Goal: Task Accomplishment & Management: Manage account settings

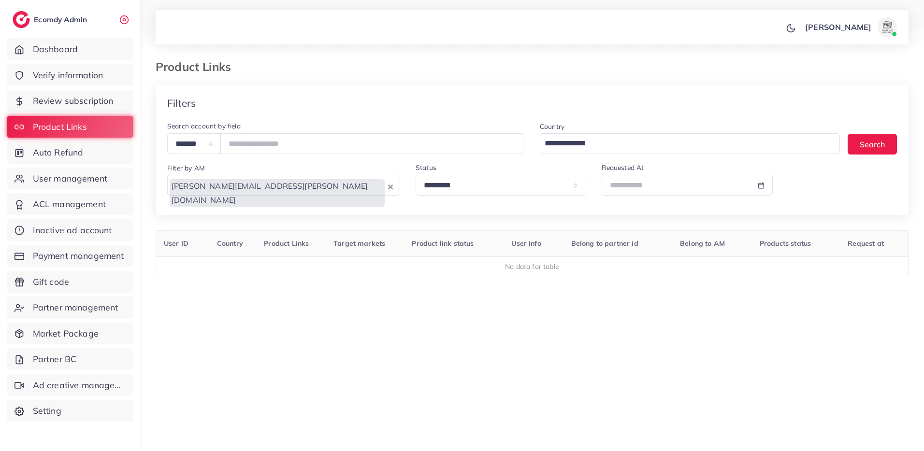
select select "*********"
click at [99, 186] on link "User management" at bounding box center [70, 179] width 126 height 22
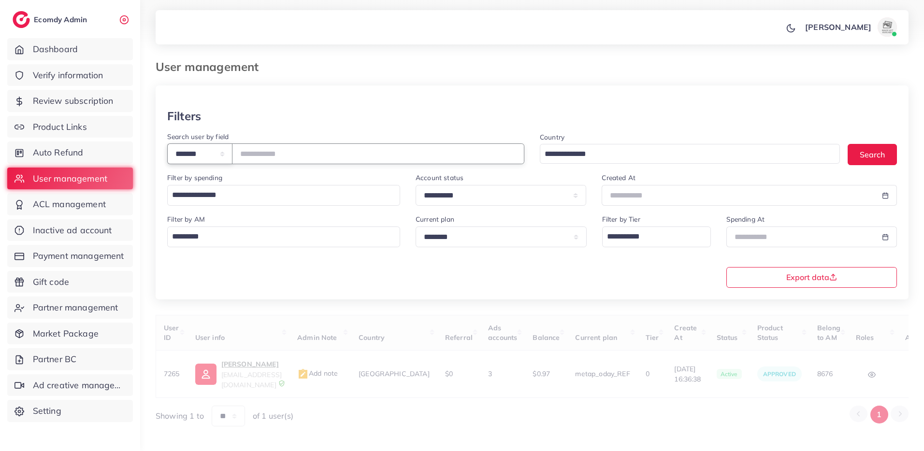
click at [207, 159] on select "**********" at bounding box center [199, 154] width 65 height 21
select select "*****"
click at [167, 144] on select "**********" at bounding box center [199, 154] width 65 height 21
click at [267, 151] on input "text" at bounding box center [378, 154] width 292 height 21
paste input "**********"
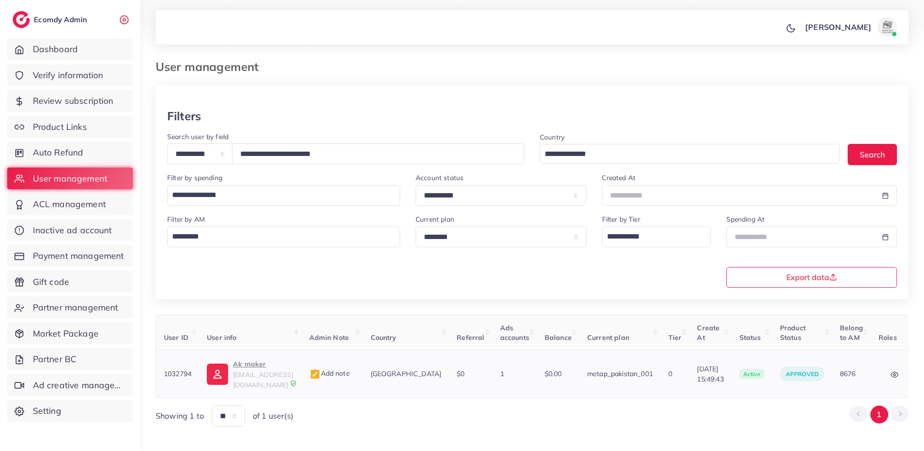
click at [255, 368] on p "Ak maker" at bounding box center [263, 365] width 60 height 12
click at [288, 154] on input "**********" at bounding box center [378, 154] width 292 height 21
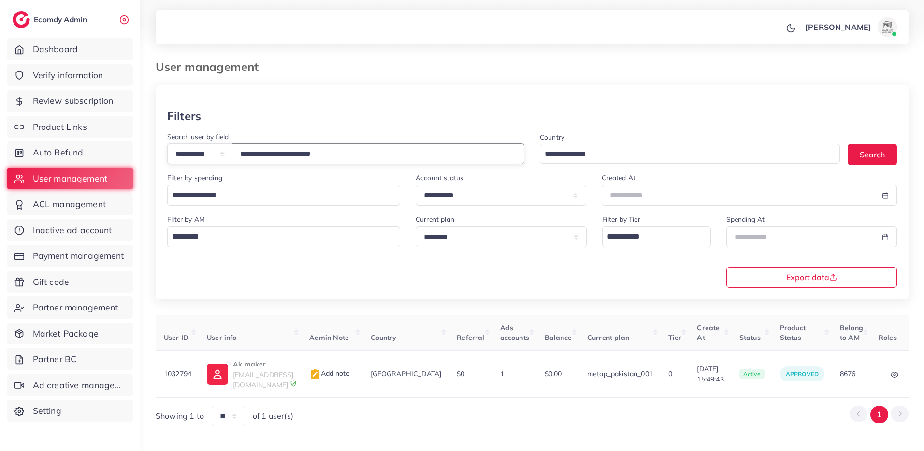
click at [288, 154] on input "**********" at bounding box center [378, 154] width 292 height 21
paste input "text"
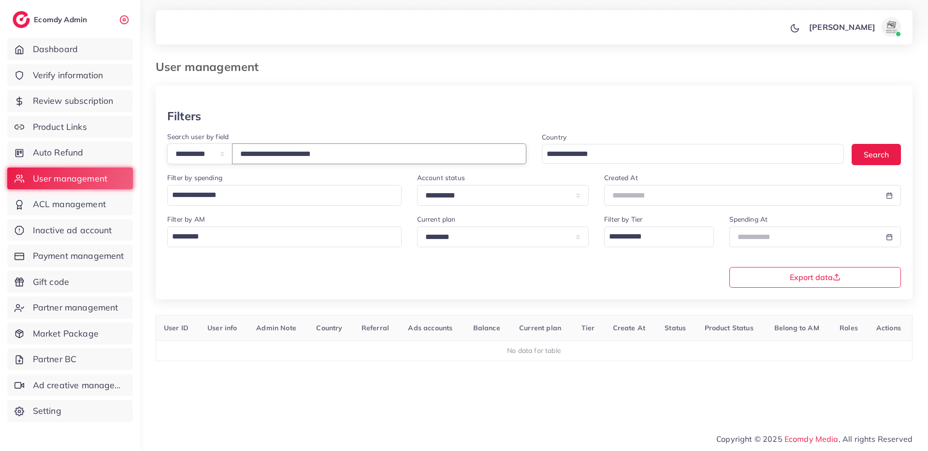
type input "**********"
click at [101, 79] on span "Verify information" at bounding box center [70, 75] width 71 height 13
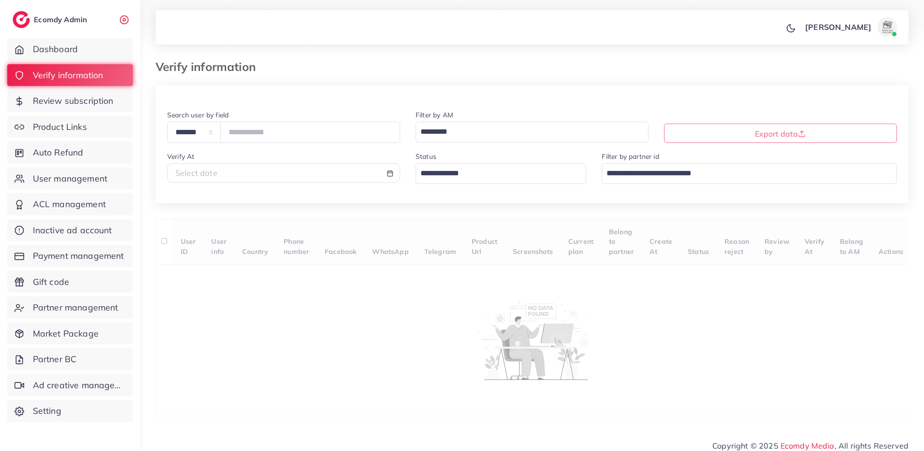
click at [220, 176] on div "Select date" at bounding box center [283, 173] width 217 height 11
select select "*"
select select "**"
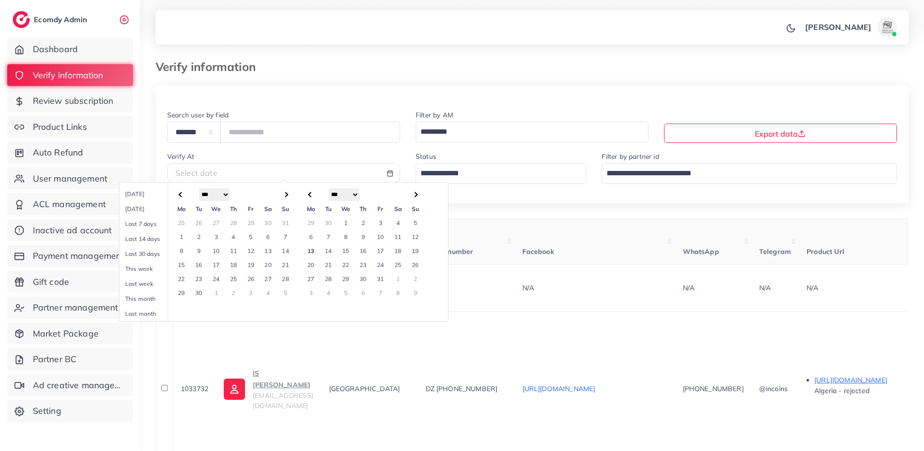
click at [363, 239] on td "9" at bounding box center [362, 237] width 17 height 14
click at [313, 250] on td "13" at bounding box center [310, 251] width 17 height 14
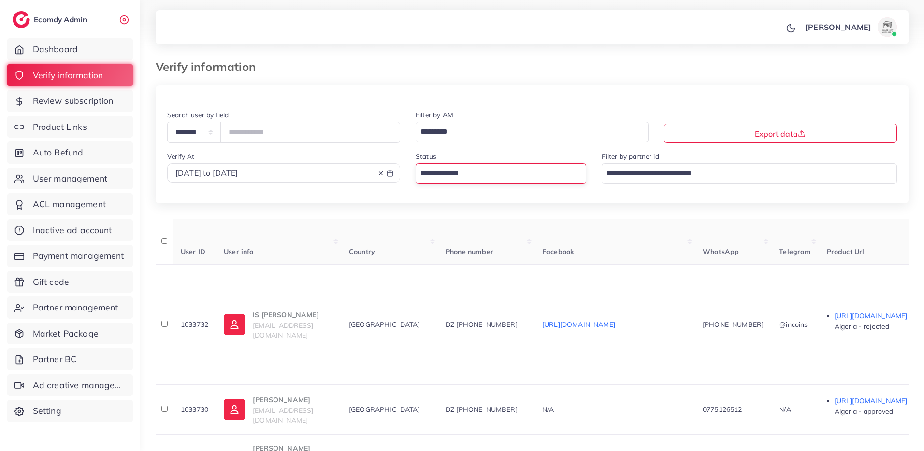
click at [447, 176] on input "Search for option" at bounding box center [495, 173] width 157 height 16
drag, startPoint x: 440, startPoint y: 253, endPoint x: 445, endPoint y: 234, distance: 19.9
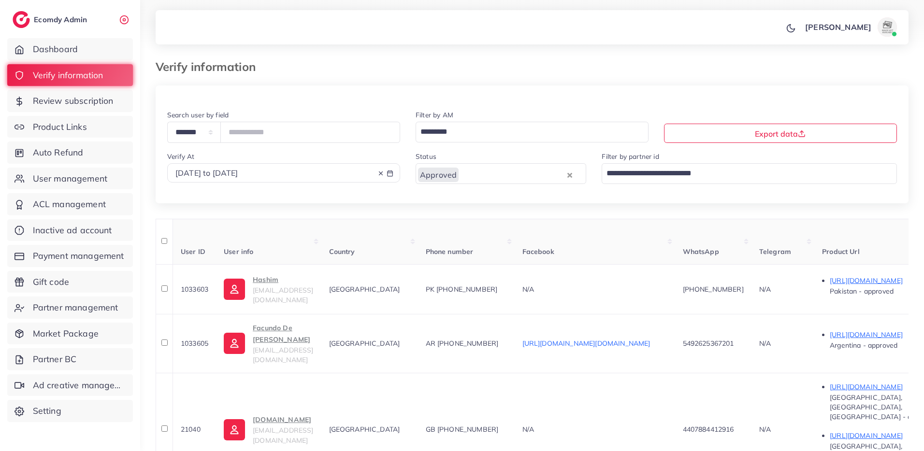
click at [460, 135] on input "Search for option" at bounding box center [526, 132] width 219 height 16
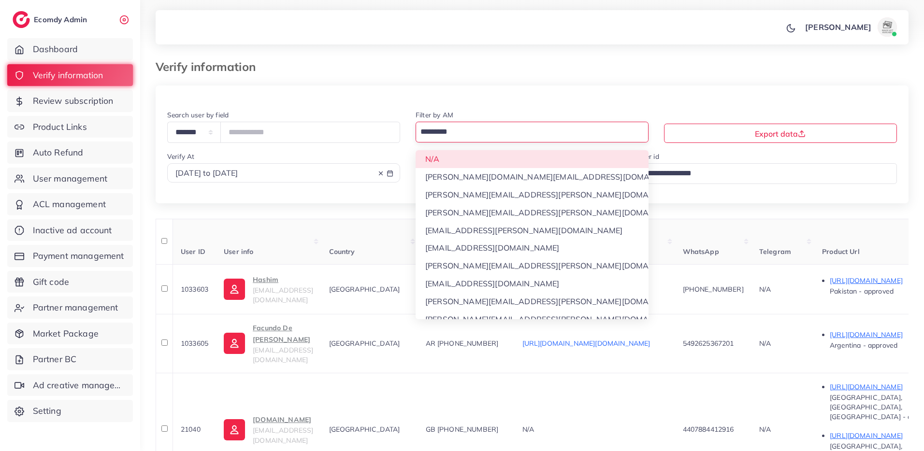
click at [458, 163] on div "**********" at bounding box center [532, 156] width 753 height 94
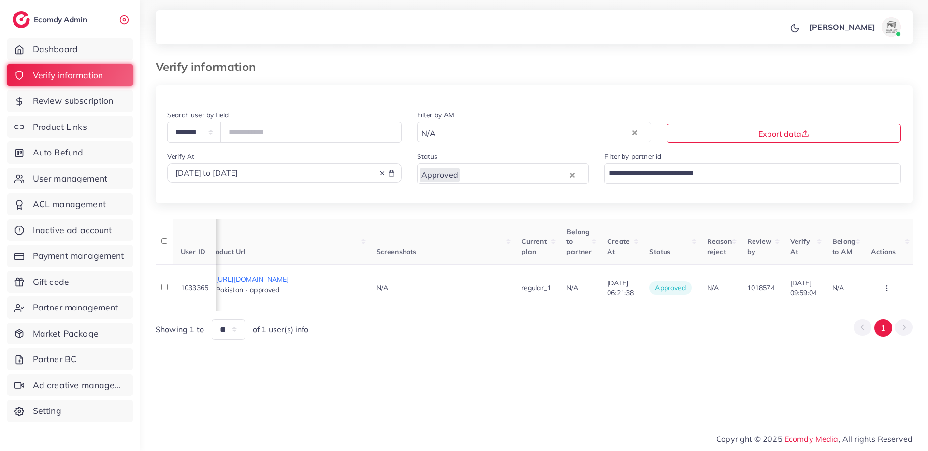
scroll to position [0, 618]
click at [889, 285] on icon "button" at bounding box center [887, 289] width 8 height 8
click at [886, 278] on span "Assign to AM" at bounding box center [867, 280] width 49 height 10
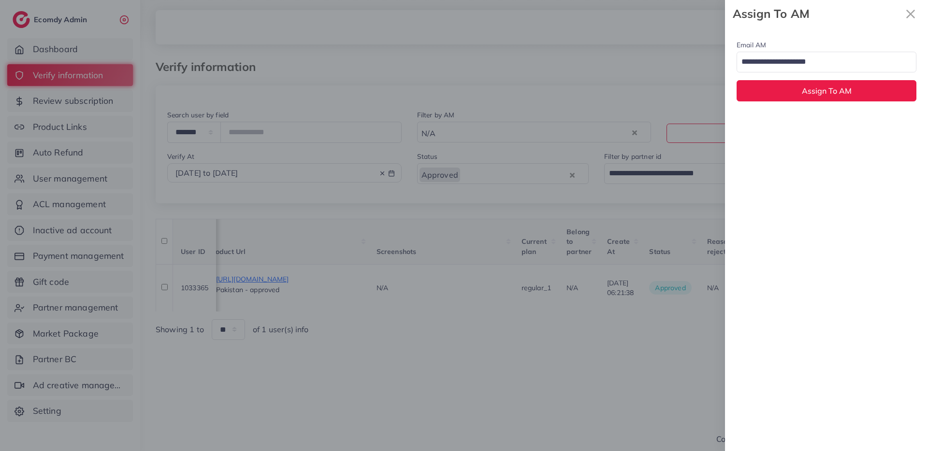
click at [773, 66] on input "Search for option" at bounding box center [821, 62] width 166 height 16
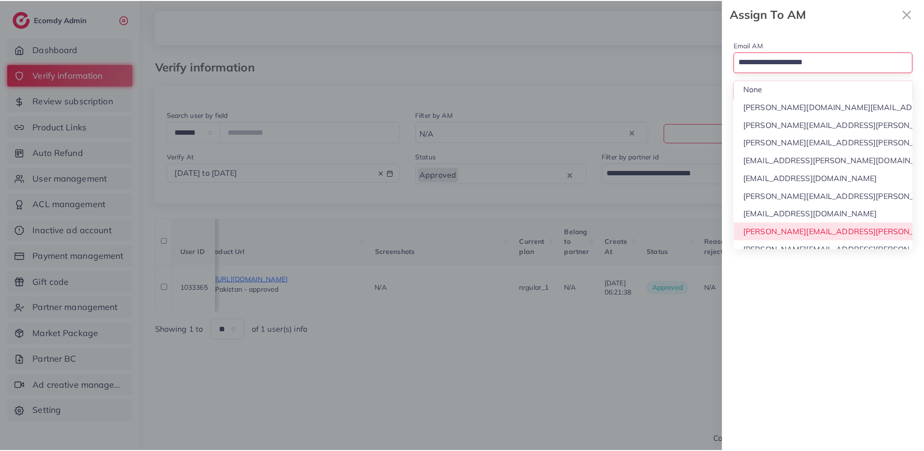
scroll to position [9, 0]
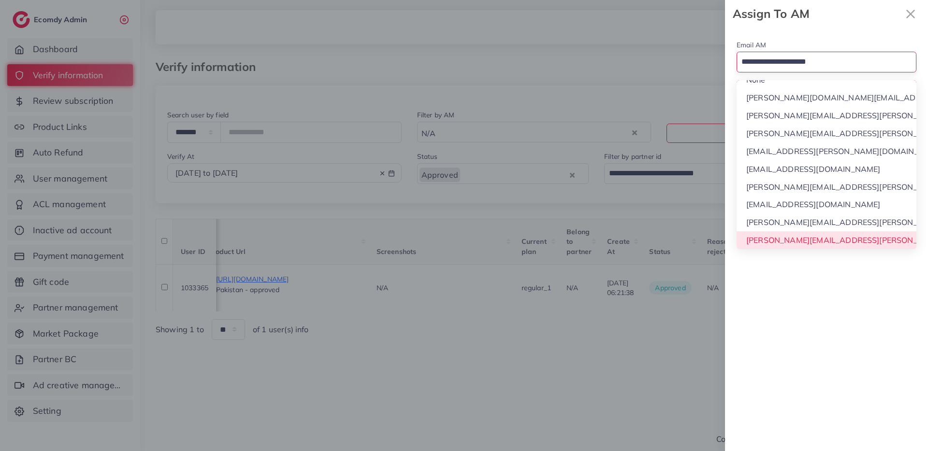
click at [790, 245] on div "Email AM Loading... None phuong.ly@ecomdy.com quynh.phan@ecomdy.com huong.tran@…" at bounding box center [826, 240] width 203 height 424
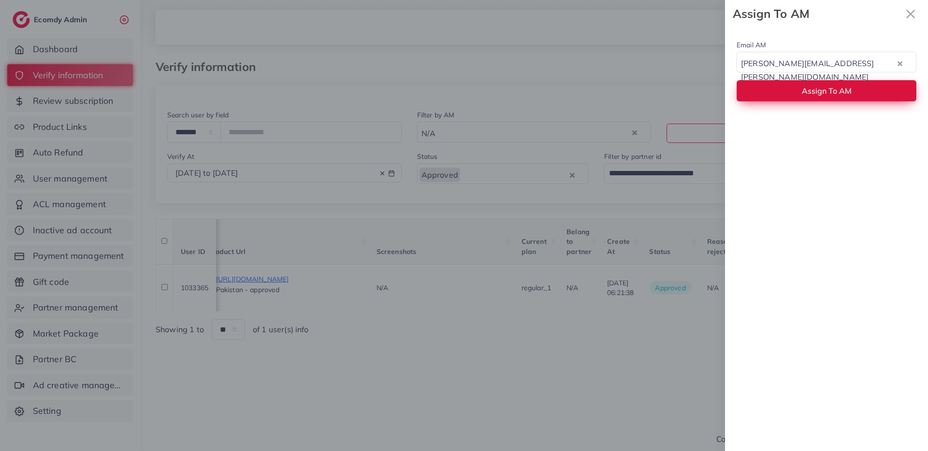
click at [796, 93] on button "Assign To AM" at bounding box center [827, 90] width 180 height 21
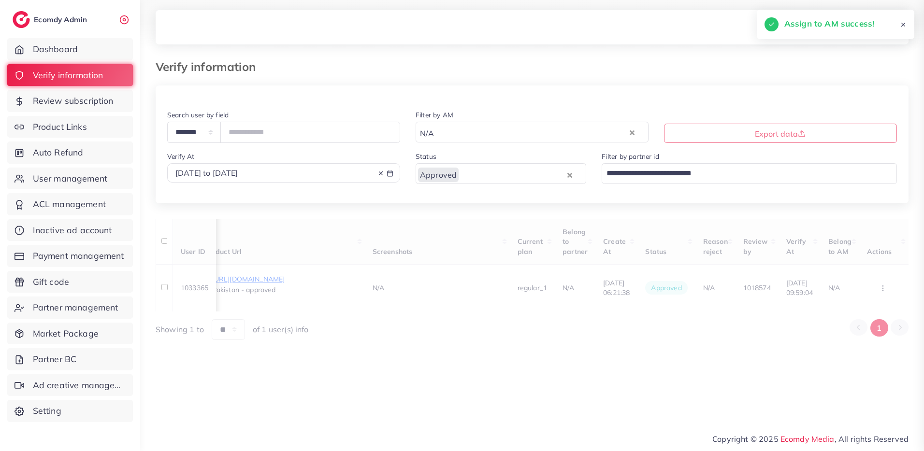
scroll to position [0, 0]
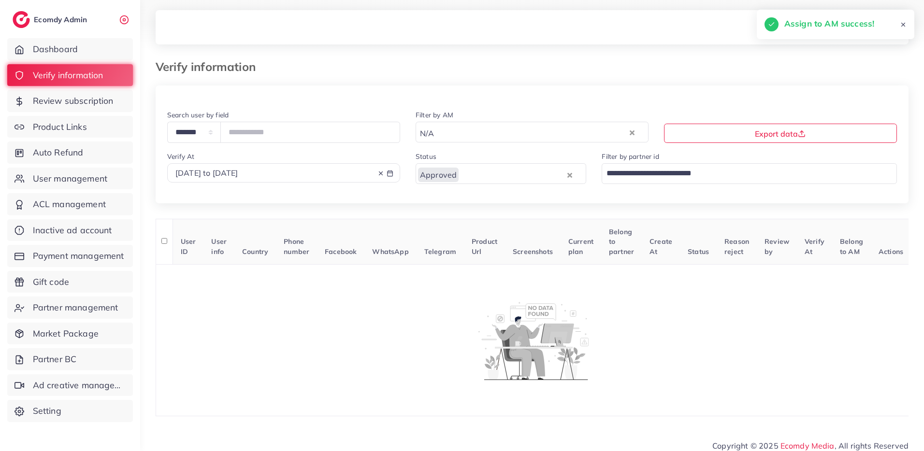
click at [436, 131] on div "N/A" at bounding box center [522, 132] width 212 height 16
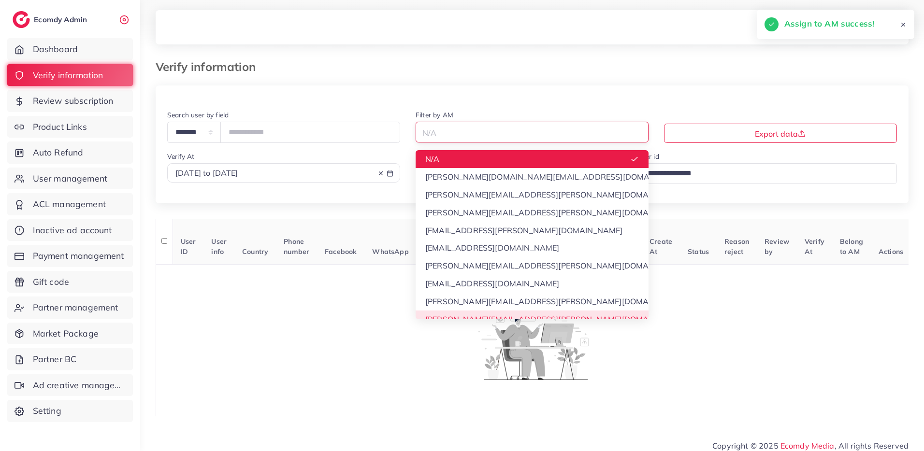
scroll to position [9, 0]
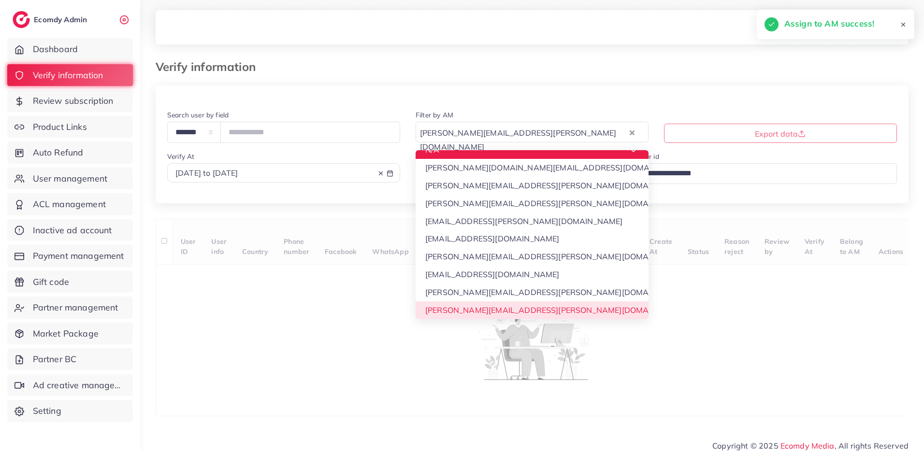
click at [473, 311] on div "**********" at bounding box center [532, 251] width 753 height 331
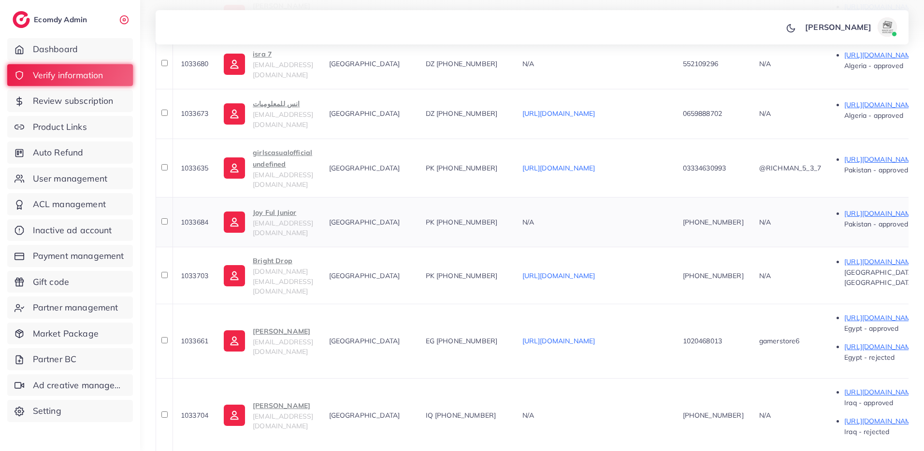
scroll to position [429, 0]
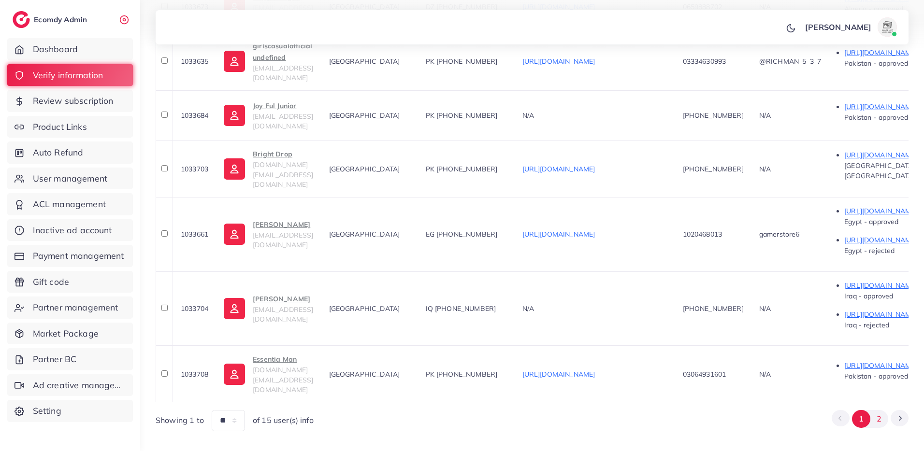
click at [878, 410] on button "2" at bounding box center [879, 419] width 18 height 18
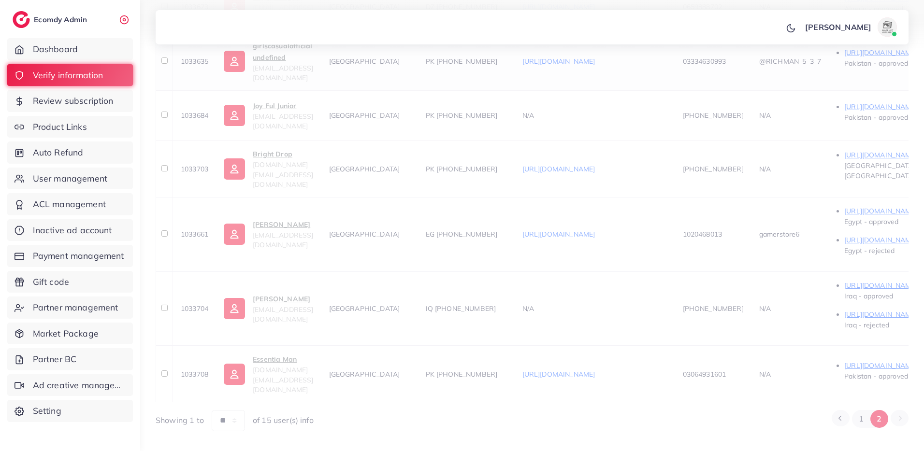
scroll to position [136, 0]
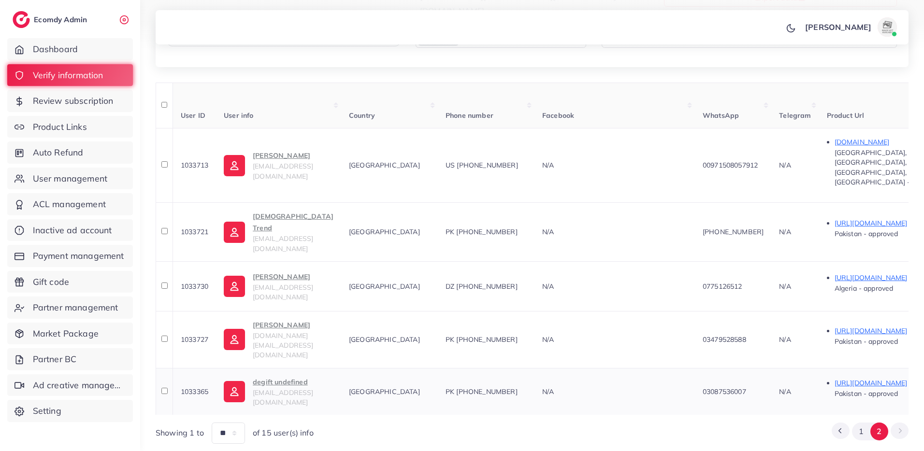
click at [208, 388] on span "1033365" at bounding box center [195, 392] width 28 height 9
click at [184, 388] on span "1033365" at bounding box center [195, 392] width 28 height 9
click at [183, 388] on span "1033365" at bounding box center [195, 392] width 28 height 9
copy span "1033365"
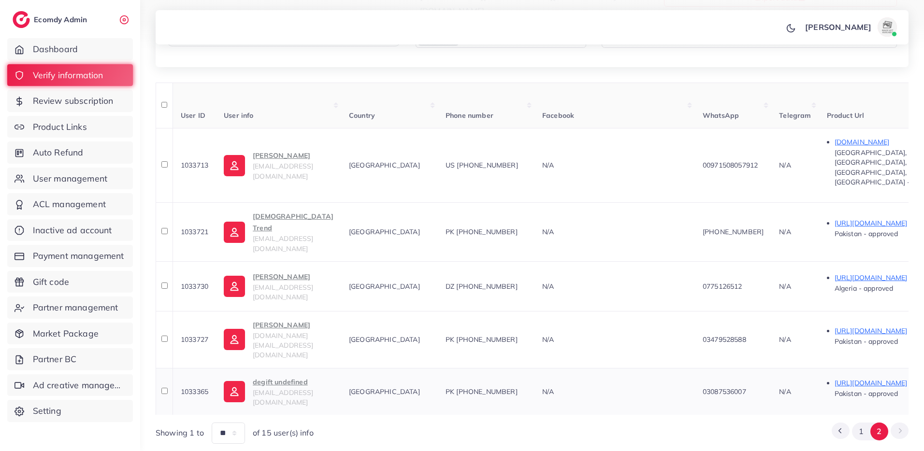
drag, startPoint x: 254, startPoint y: 343, endPoint x: 309, endPoint y: 346, distance: 55.2
click at [309, 368] on td "degift undefined degift130@gmail.com" at bounding box center [278, 391] width 125 height 47
copy p "degift undefined"
click at [342, 411] on div "**********" at bounding box center [532, 162] width 784 height 596
drag, startPoint x: 275, startPoint y: 353, endPoint x: 326, endPoint y: 363, distance: 51.2
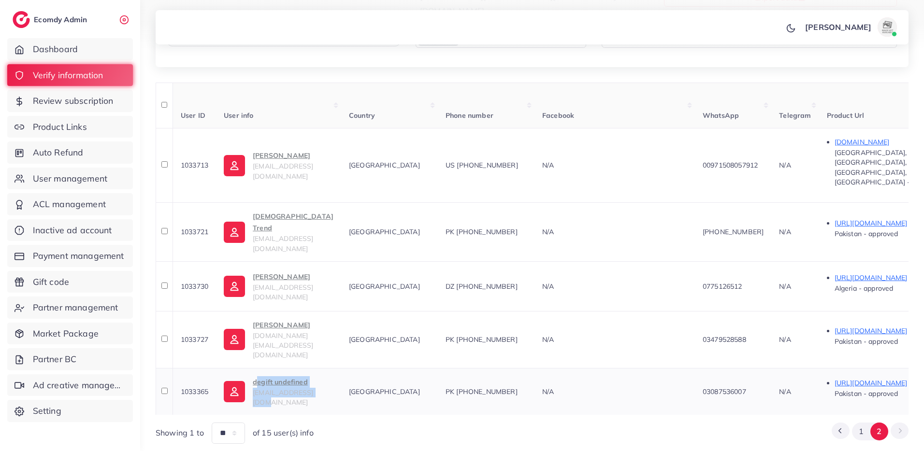
click at [326, 368] on td "degift undefined degift130@gmail.com" at bounding box center [278, 391] width 125 height 47
copy div "degift undefined degift130@gmail.com"
click at [400, 388] on span "[GEOGRAPHIC_DATA]" at bounding box center [384, 392] width 71 height 9
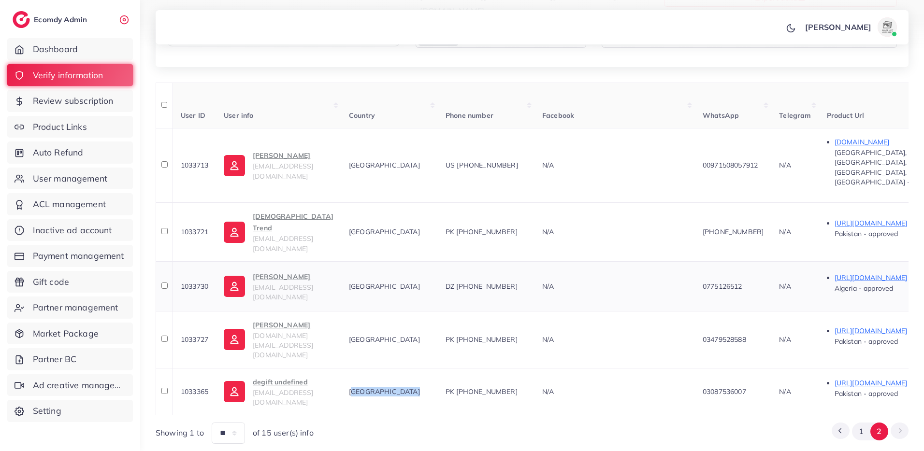
copy span "[GEOGRAPHIC_DATA]"
click at [518, 388] on span "PK +9203087536007" at bounding box center [482, 392] width 72 height 9
copy span "9203087536007"
drag, startPoint x: 474, startPoint y: 353, endPoint x: 543, endPoint y: 350, distance: 69.2
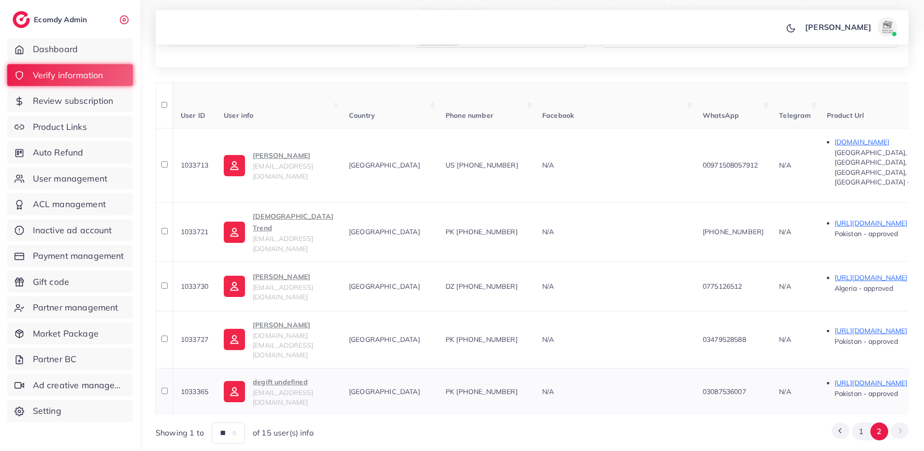
click at [527, 387] on div "PK +9203087536007" at bounding box center [486, 392] width 81 height 10
drag, startPoint x: 477, startPoint y: 356, endPoint x: 546, endPoint y: 352, distance: 69.2
click at [527, 387] on div "PK +9203087536007" at bounding box center [486, 392] width 81 height 10
copy span "PK +9203087536007"
click at [738, 368] on td "03087536007" at bounding box center [733, 391] width 76 height 47
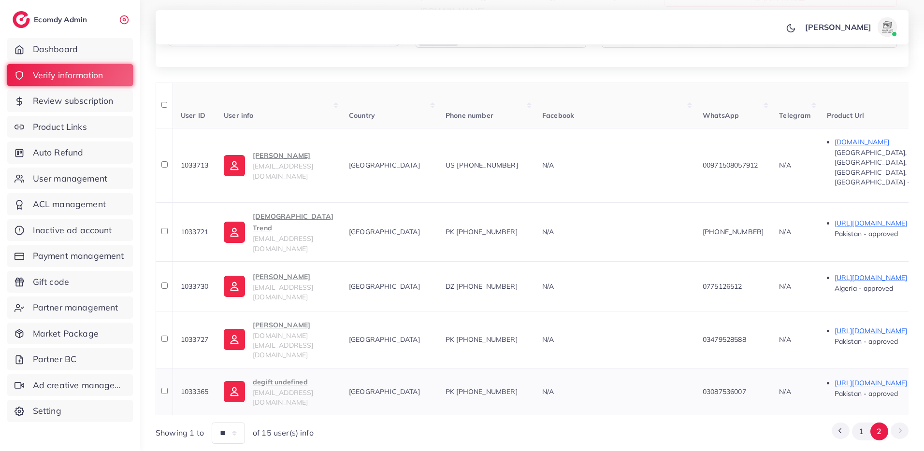
click at [738, 368] on td "03087536007" at bounding box center [733, 391] width 76 height 47
copy span "03087536007"
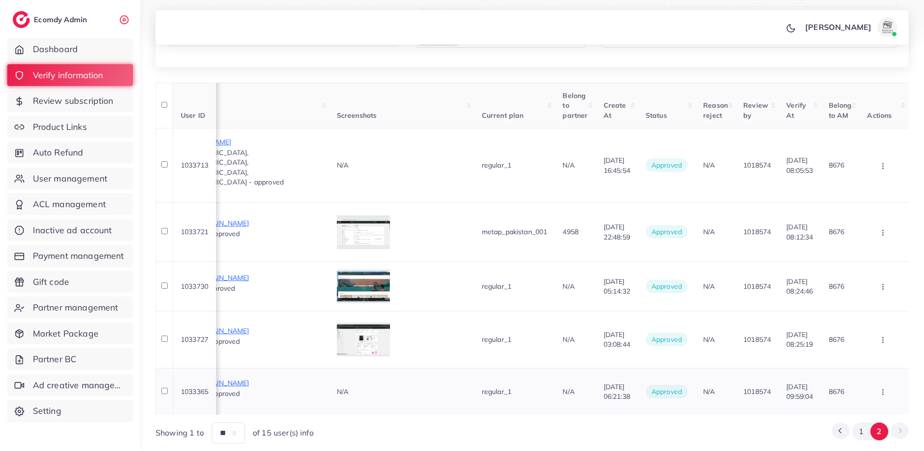
scroll to position [0, 674]
drag, startPoint x: 611, startPoint y: 345, endPoint x: 647, endPoint y: 359, distance: 38.6
click at [638, 368] on td "02/10/2025, 06:21:38" at bounding box center [617, 391] width 42 height 47
copy span "02/10/2025, 06:21:38"
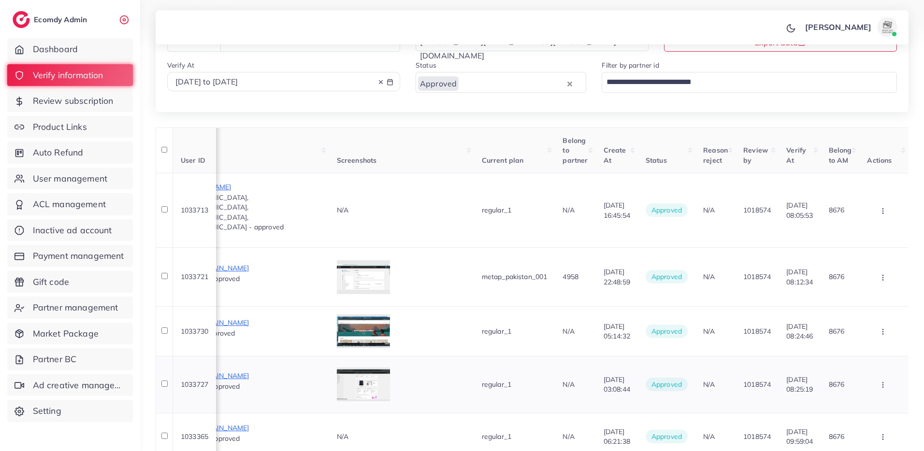
scroll to position [136, 0]
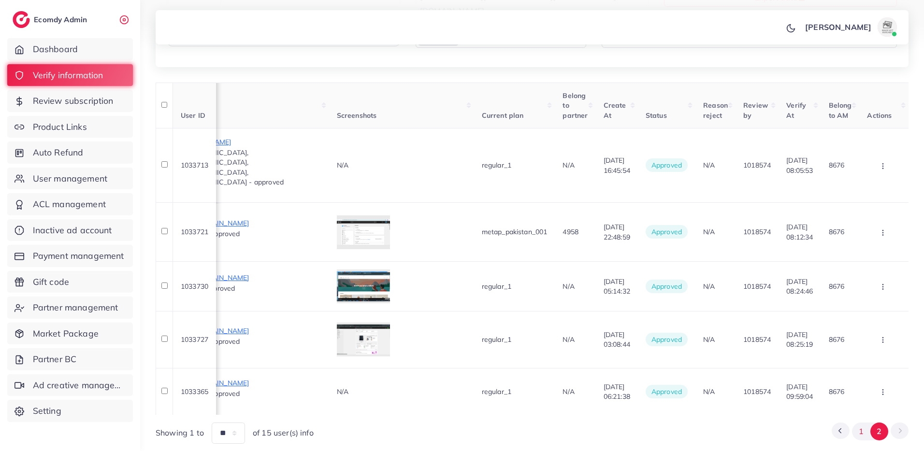
click at [864, 423] on button "1" at bounding box center [861, 432] width 18 height 18
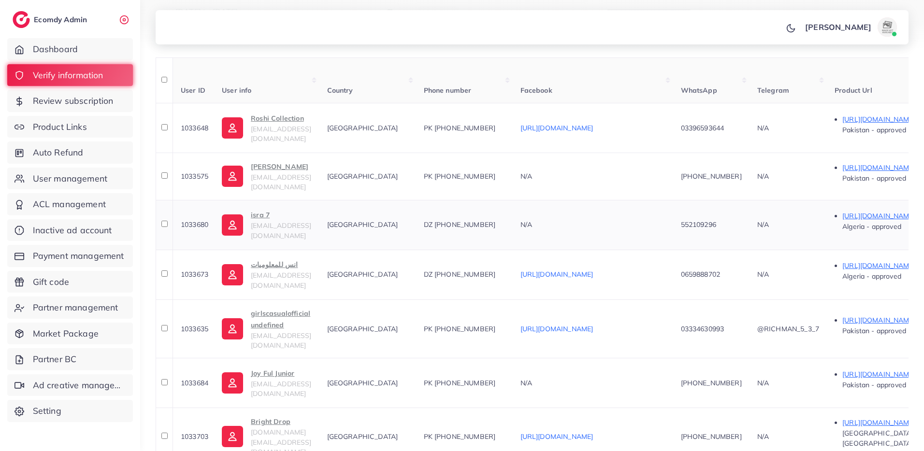
scroll to position [0, 0]
click at [190, 127] on span "1033648" at bounding box center [195, 128] width 28 height 9
copy span "1033648"
drag, startPoint x: 546, startPoint y: 129, endPoint x: 497, endPoint y: 132, distance: 48.4
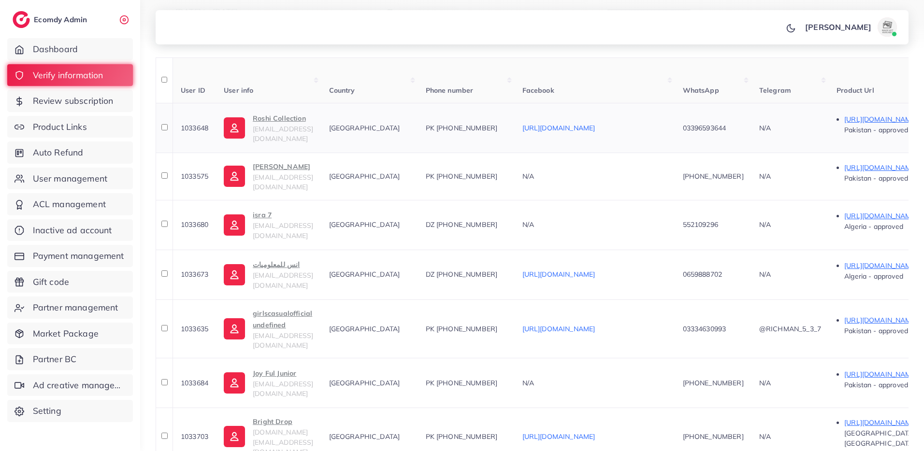
click at [497, 132] on div "PK +9203396593644" at bounding box center [466, 128] width 81 height 10
copy span "3396593644"
click at [192, 170] on td "1033575" at bounding box center [194, 176] width 43 height 47
drag, startPoint x: 536, startPoint y: 175, endPoint x: 494, endPoint y: 177, distance: 41.2
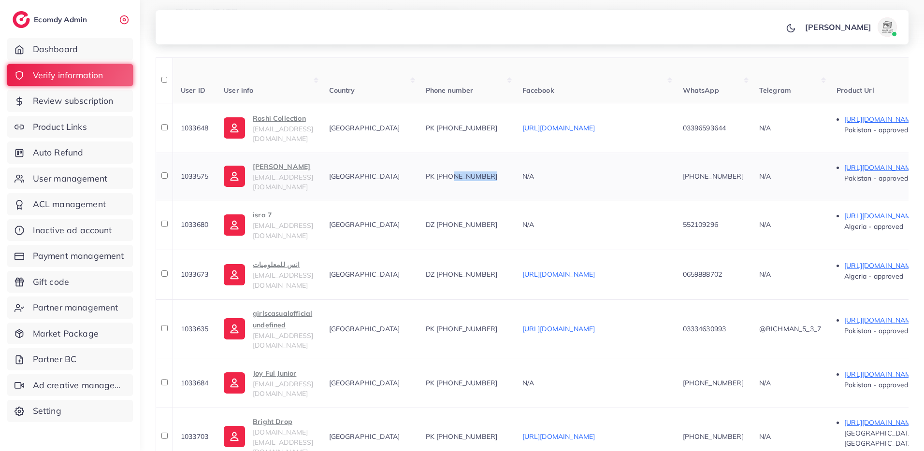
click at [494, 177] on div "PK +923086711478" at bounding box center [466, 177] width 81 height 10
click at [201, 221] on span "1033680" at bounding box center [195, 224] width 28 height 9
drag, startPoint x: 519, startPoint y: 223, endPoint x: 498, endPoint y: 224, distance: 20.3
click at [498, 224] on div "DZ +213552109296" at bounding box center [466, 225] width 81 height 10
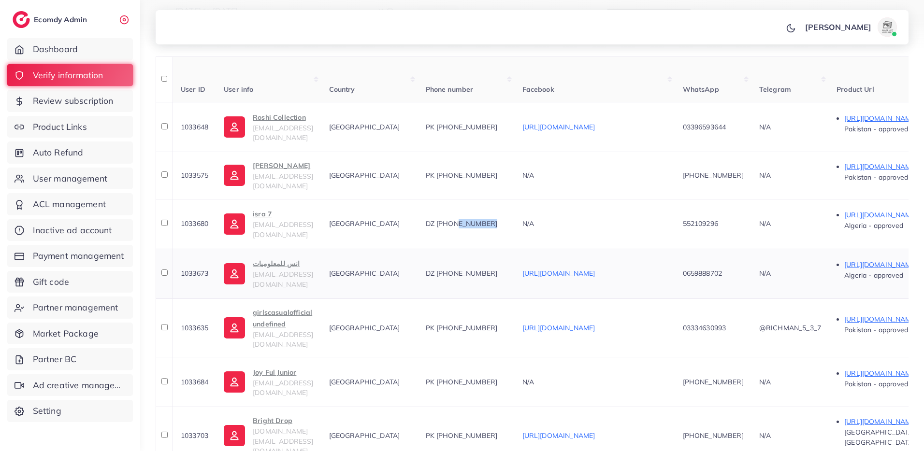
scroll to position [163, 0]
click at [193, 270] on span "1033673" at bounding box center [195, 272] width 28 height 9
drag, startPoint x: 520, startPoint y: 272, endPoint x: 499, endPoint y: 274, distance: 20.9
click at [499, 274] on div "DZ +213659888702" at bounding box center [466, 273] width 81 height 10
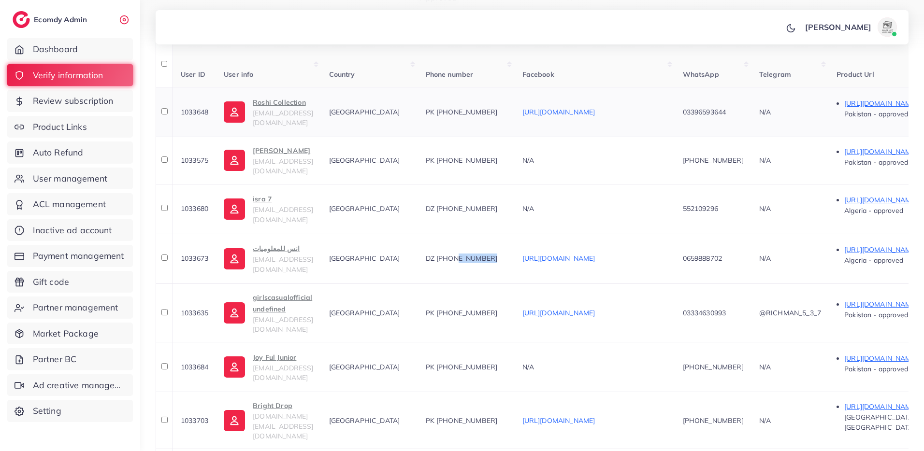
scroll to position [222, 0]
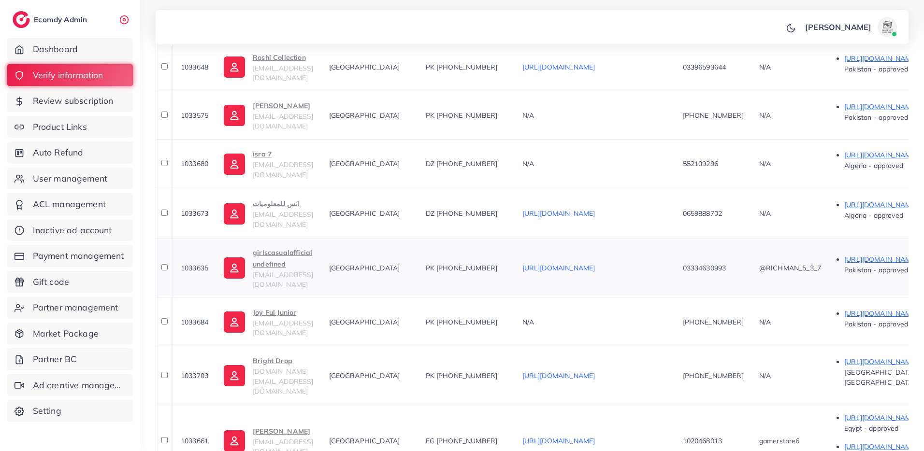
click at [208, 252] on td "1033635" at bounding box center [194, 268] width 43 height 59
click at [206, 256] on td "1033635" at bounding box center [194, 268] width 43 height 59
drag, startPoint x: 555, startPoint y: 258, endPoint x: 498, endPoint y: 264, distance: 57.8
click at [498, 264] on td "PK +9203334630993" at bounding box center [466, 268] width 97 height 59
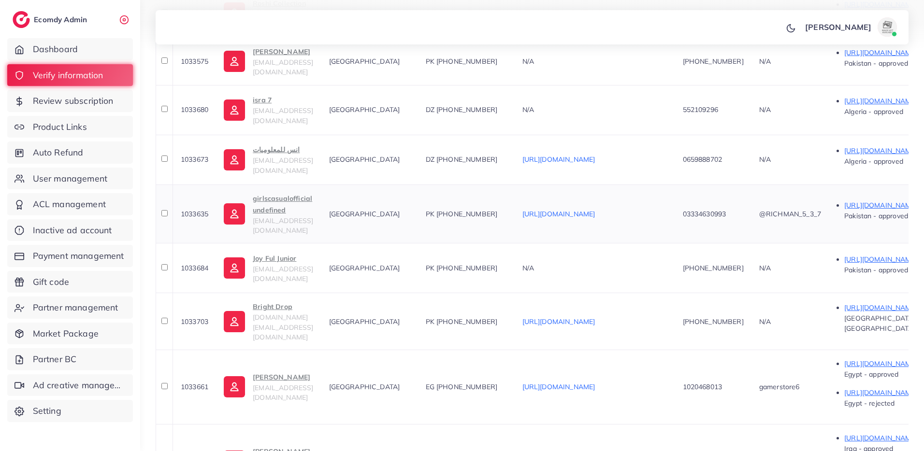
scroll to position [277, 0]
click at [194, 263] on span "1033684" at bounding box center [195, 267] width 28 height 9
drag, startPoint x: 546, startPoint y: 252, endPoint x: 495, endPoint y: 258, distance: 51.0
click at [495, 262] on div "PK +923062110472" at bounding box center [466, 267] width 81 height 10
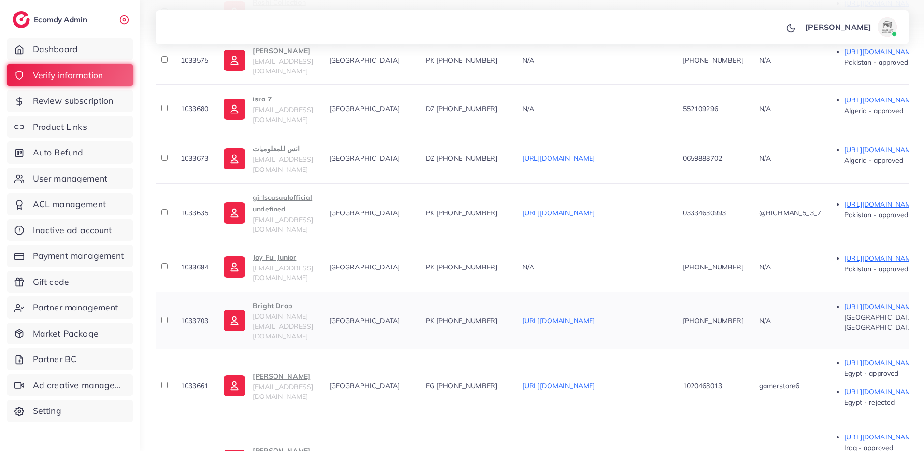
click at [190, 317] on span "1033703" at bounding box center [195, 321] width 28 height 9
drag, startPoint x: 538, startPoint y: 304, endPoint x: 494, endPoint y: 310, distance: 43.9
click at [494, 316] on div "PK +923174004108" at bounding box center [466, 321] width 81 height 10
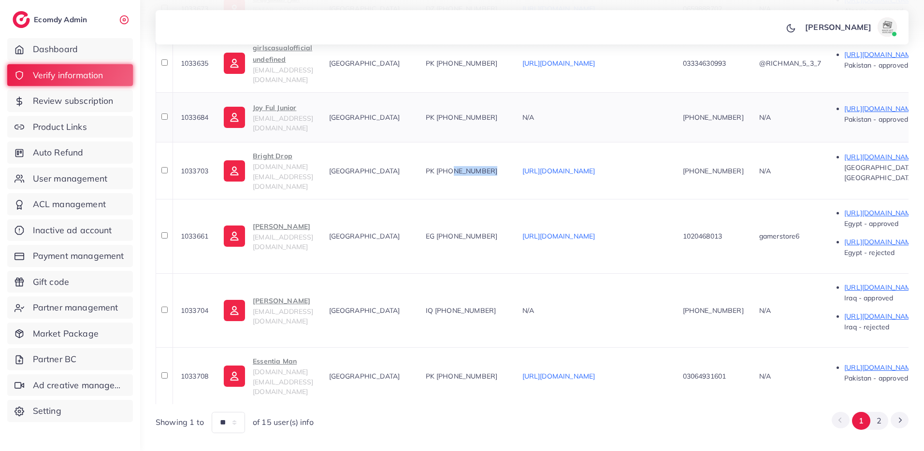
scroll to position [429, 0]
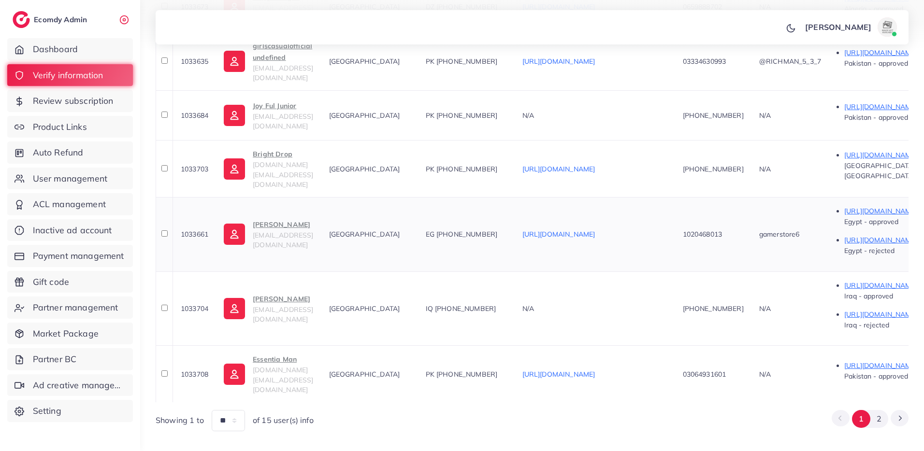
click at [200, 230] on span "1033661" at bounding box center [195, 234] width 28 height 9
drag, startPoint x: 527, startPoint y: 219, endPoint x: 500, endPoint y: 221, distance: 27.1
click at [498, 223] on td "EG +201020468013" at bounding box center [466, 234] width 97 height 74
drag, startPoint x: 541, startPoint y: 217, endPoint x: 498, endPoint y: 219, distance: 43.6
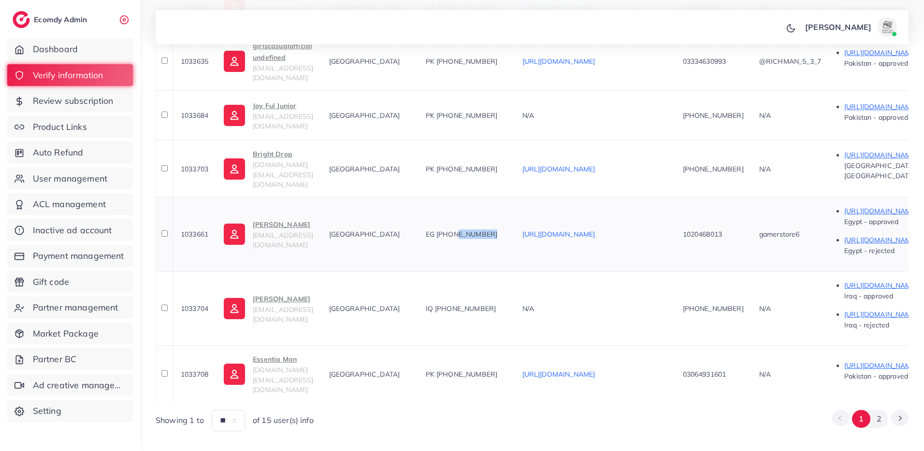
click at [498, 230] on div "EG +201020468013" at bounding box center [466, 235] width 81 height 10
click at [193, 304] on span "1033704" at bounding box center [195, 308] width 28 height 9
drag, startPoint x: 539, startPoint y: 292, endPoint x: 498, endPoint y: 287, distance: 42.0
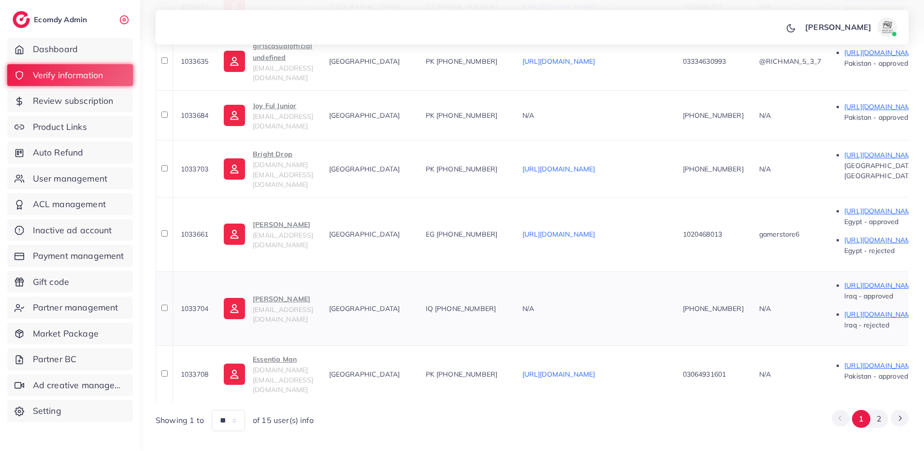
click at [497, 304] on div "IQ +9647774894980" at bounding box center [466, 309] width 81 height 10
click at [199, 370] on span "1033708" at bounding box center [195, 374] width 28 height 9
drag, startPoint x: 536, startPoint y: 353, endPoint x: 494, endPoint y: 353, distance: 41.6
click at [494, 370] on div "PK +923064931601" at bounding box center [466, 375] width 81 height 10
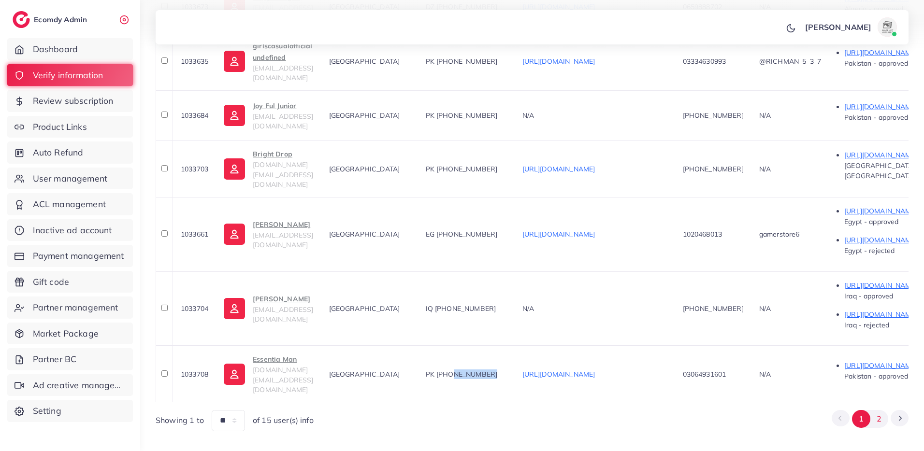
click at [884, 410] on button "2" at bounding box center [879, 419] width 18 height 18
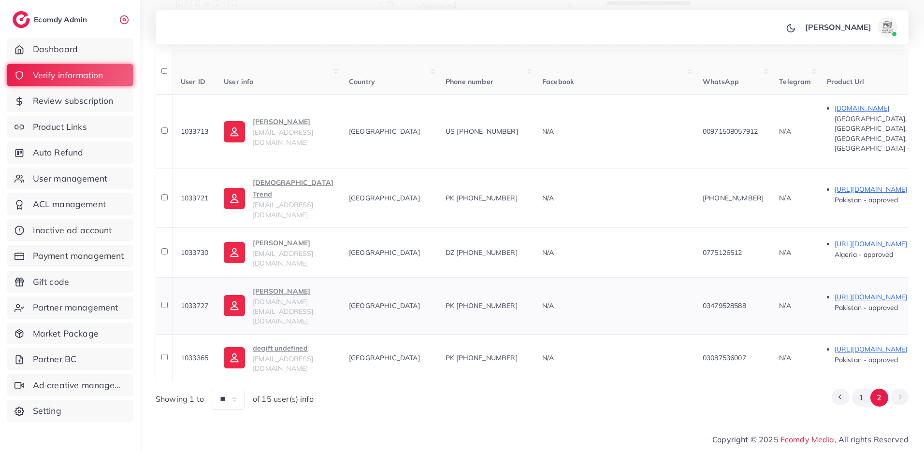
scroll to position [136, 0]
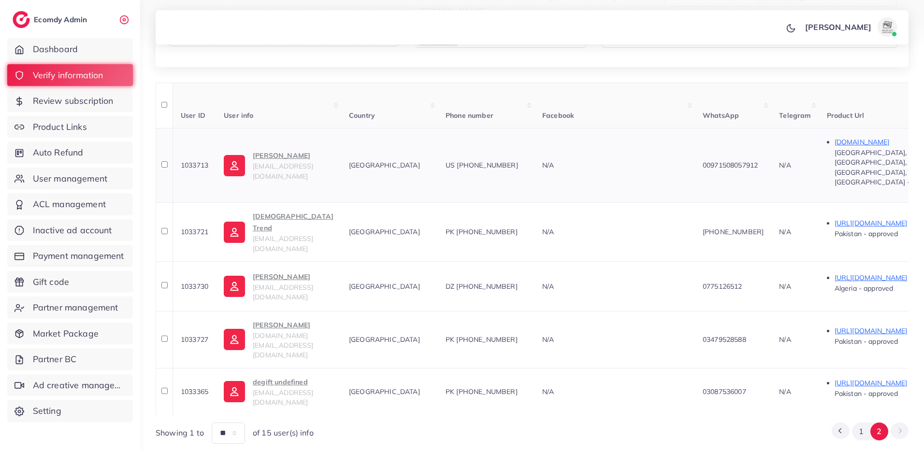
click at [198, 161] on span "1033713" at bounding box center [195, 165] width 28 height 9
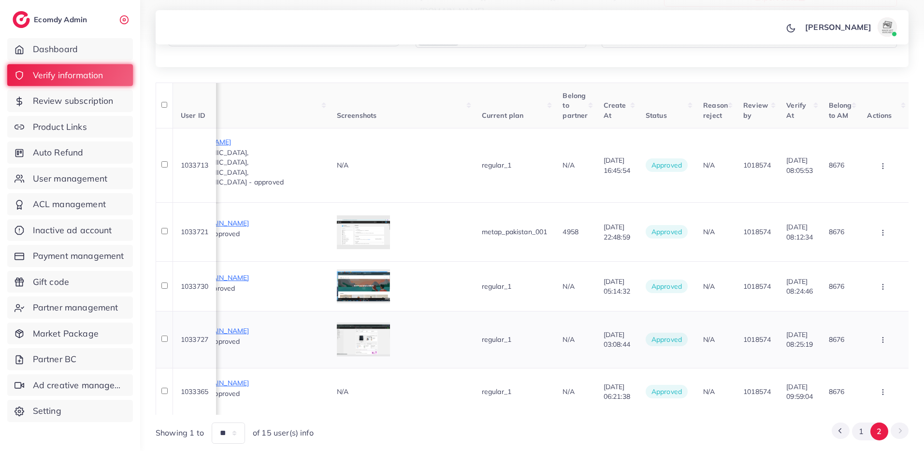
scroll to position [0, 709]
click at [860, 423] on button "1" at bounding box center [861, 432] width 18 height 18
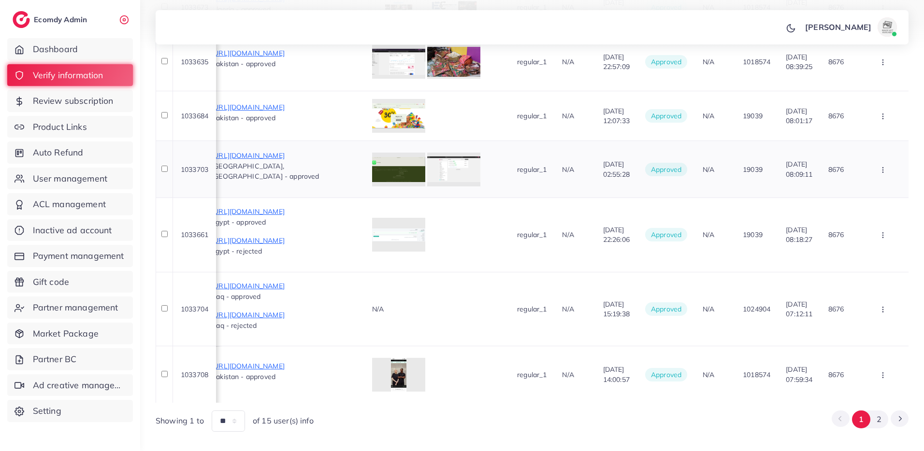
scroll to position [429, 0]
click at [878, 410] on button "2" at bounding box center [879, 419] width 18 height 18
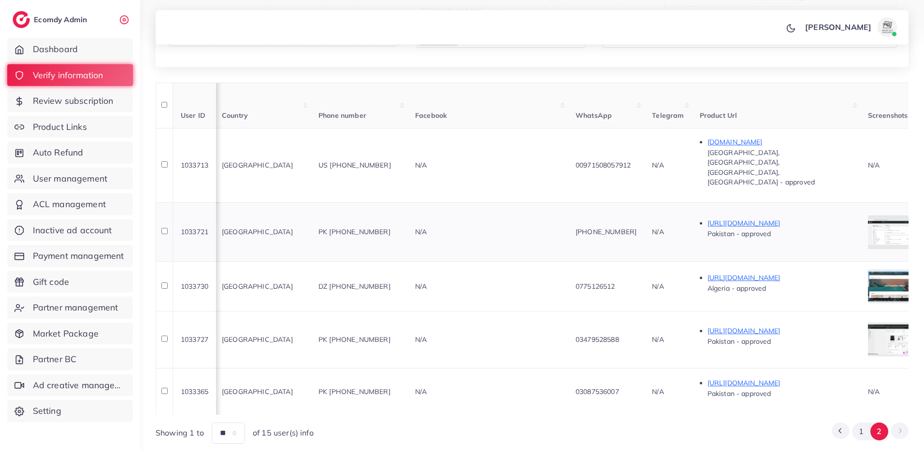
scroll to position [0, 0]
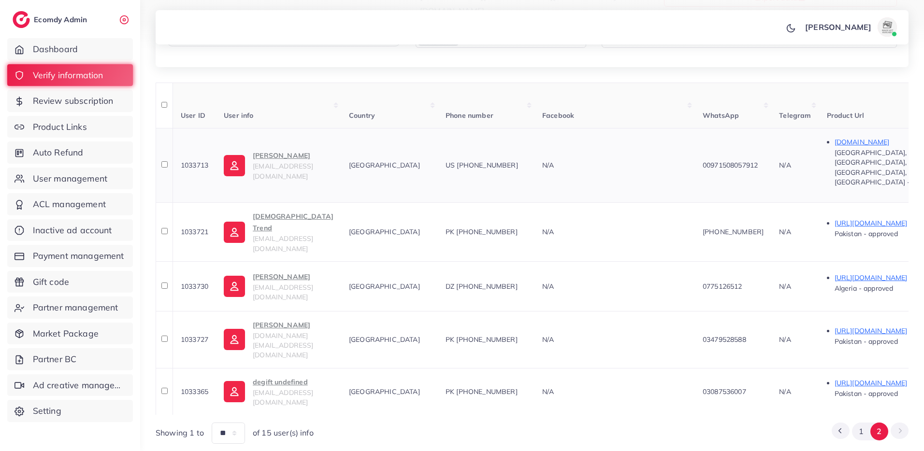
click at [197, 161] on td "1033713" at bounding box center [194, 165] width 43 height 74
click at [200, 161] on span "1033713" at bounding box center [195, 165] width 28 height 9
drag, startPoint x: 537, startPoint y: 156, endPoint x: 493, endPoint y: 154, distance: 44.0
click at [493, 160] on div "US +16314462812" at bounding box center [486, 165] width 81 height 10
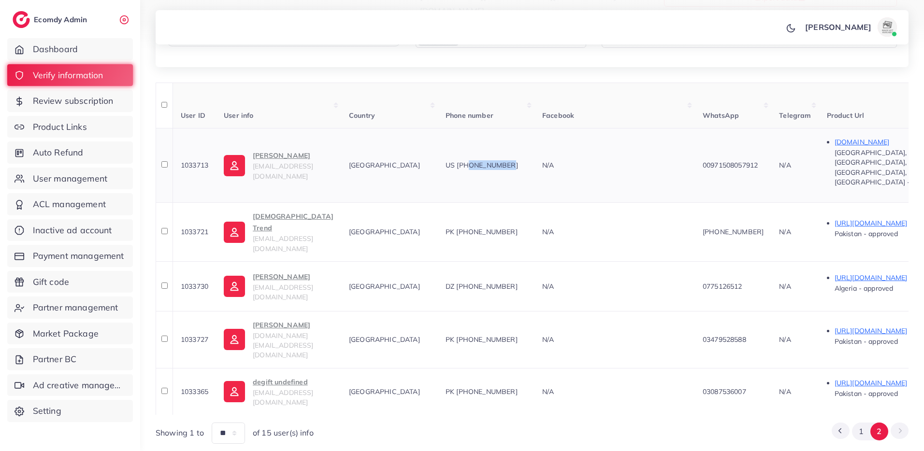
drag, startPoint x: 789, startPoint y: 157, endPoint x: 751, endPoint y: 159, distance: 38.3
click at [751, 161] on span "00971508057912" at bounding box center [730, 165] width 55 height 9
click at [196, 228] on span "1033721" at bounding box center [195, 232] width 28 height 9
drag, startPoint x: 542, startPoint y: 208, endPoint x: 498, endPoint y: 209, distance: 43.5
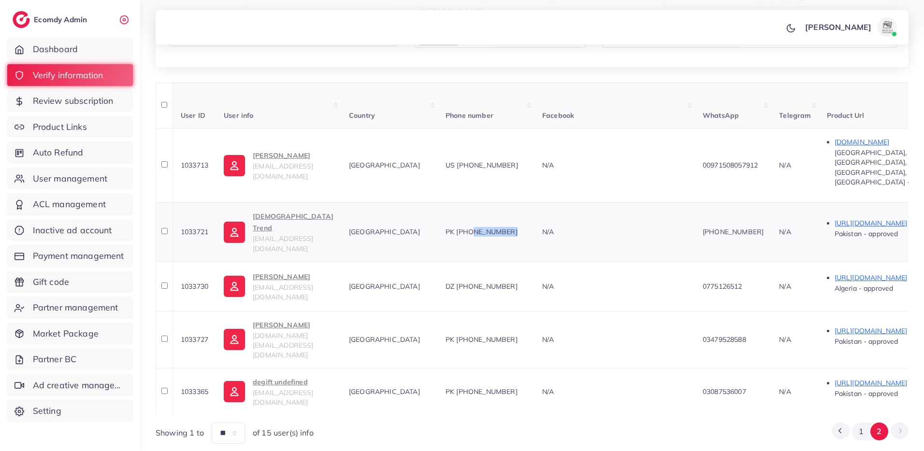
click at [498, 227] on div "PK +923366566727" at bounding box center [486, 232] width 81 height 10
click at [197, 282] on span "1033730" at bounding box center [195, 286] width 28 height 9
drag, startPoint x: 552, startPoint y: 259, endPoint x: 501, endPoint y: 259, distance: 51.7
click at [501, 282] on div "DZ +213775126512" at bounding box center [486, 287] width 81 height 10
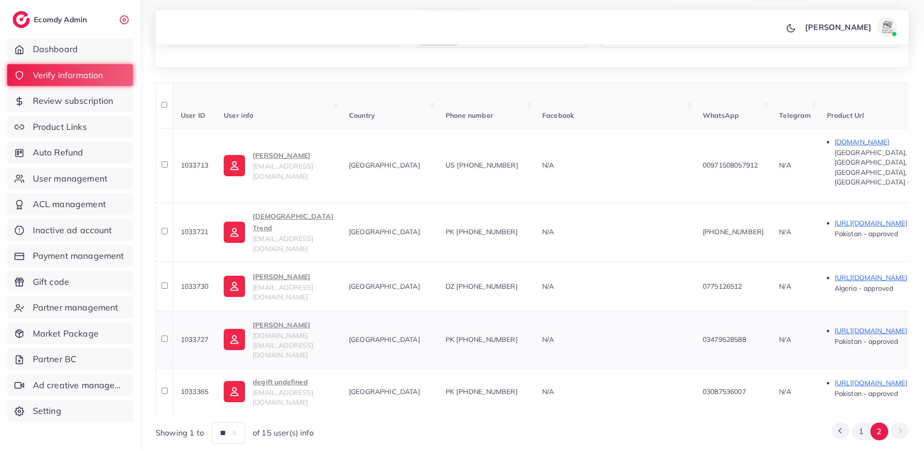
click at [199, 335] on span "1033727" at bounding box center [195, 339] width 28 height 9
drag, startPoint x: 543, startPoint y: 308, endPoint x: 497, endPoint y: 311, distance: 45.5
click at [497, 335] on div "PK +923479528588" at bounding box center [486, 340] width 81 height 10
click at [203, 388] on span "1033365" at bounding box center [195, 392] width 28 height 9
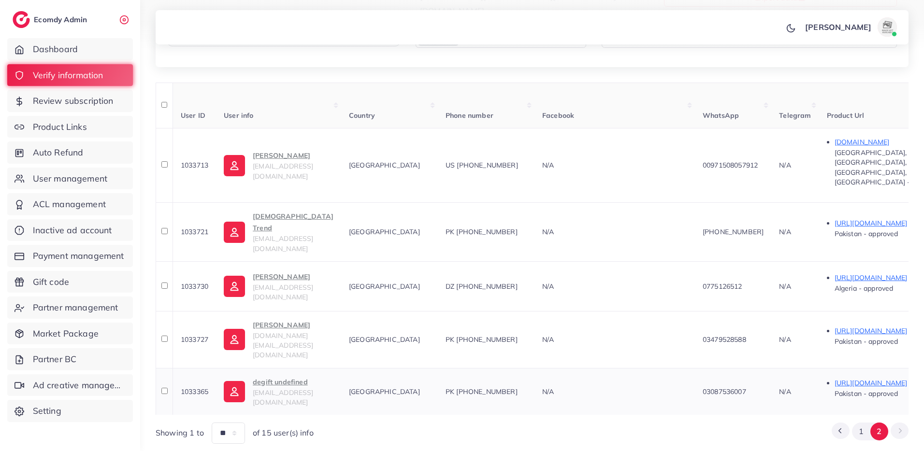
click at [203, 388] on span "1033365" at bounding box center [195, 392] width 28 height 9
drag, startPoint x: 554, startPoint y: 357, endPoint x: 524, endPoint y: 315, distance: 51.4
click at [502, 368] on td "PK +9203087536007" at bounding box center [486, 391] width 97 height 47
click at [859, 423] on button "1" at bounding box center [861, 432] width 18 height 18
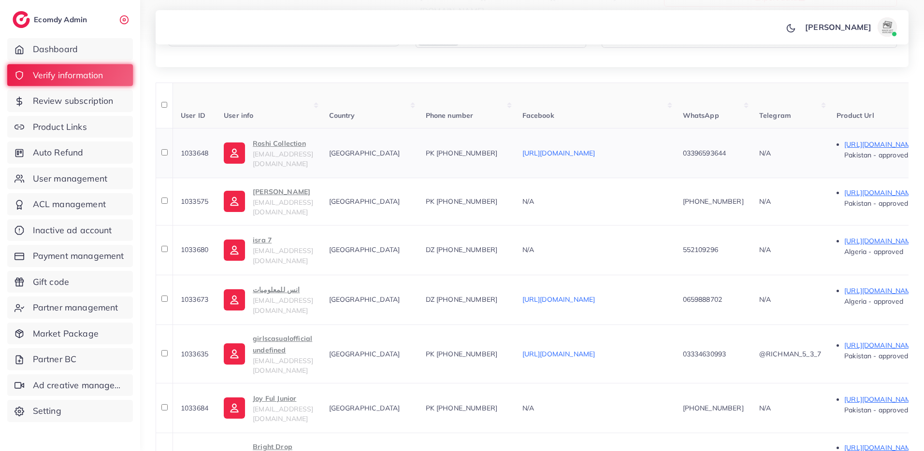
click at [204, 155] on span "1033648" at bounding box center [195, 153] width 28 height 9
drag, startPoint x: 253, startPoint y: 141, endPoint x: 309, endPoint y: 151, distance: 57.1
click at [309, 151] on td "Roshi Collection roshiicollection@gmail.com" at bounding box center [268, 153] width 105 height 50
click at [191, 201] on span "1033575" at bounding box center [195, 201] width 28 height 9
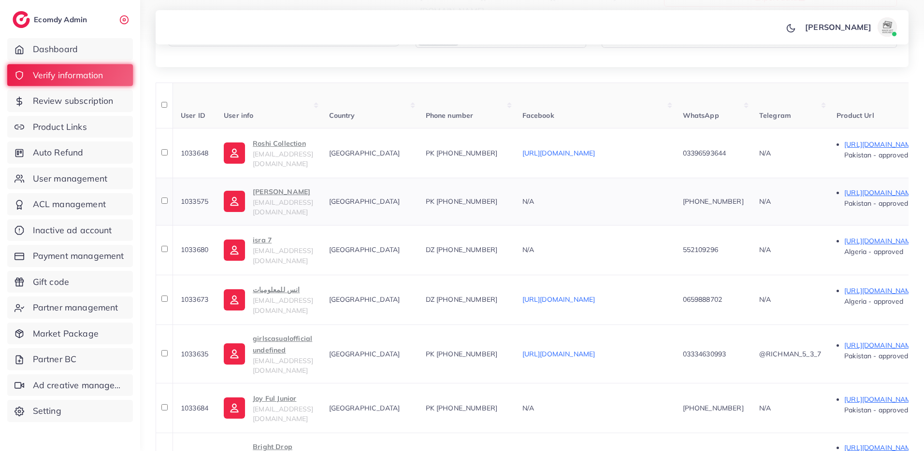
click at [191, 201] on span "1033575" at bounding box center [195, 201] width 28 height 9
drag, startPoint x: 254, startPoint y: 187, endPoint x: 296, endPoint y: 194, distance: 43.1
click at [296, 194] on td "Nisha Hanif nishahanif975@gmail.com" at bounding box center [268, 201] width 105 height 47
click at [201, 238] on td "1033680" at bounding box center [194, 250] width 43 height 50
click at [200, 242] on td "1033680" at bounding box center [194, 250] width 43 height 50
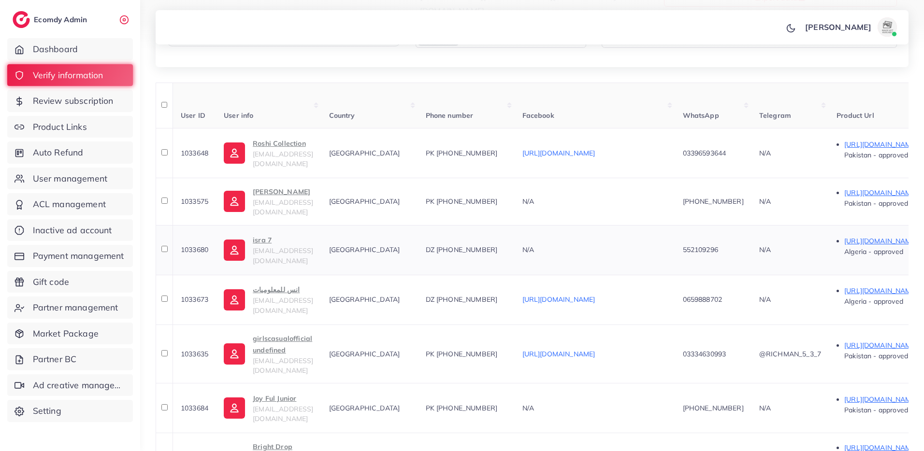
click at [200, 242] on td "1033680" at bounding box center [194, 250] width 43 height 50
drag, startPoint x: 250, startPoint y: 234, endPoint x: 282, endPoint y: 217, distance: 36.8
click at [276, 238] on td "isra 7 7israben@gmail.com" at bounding box center [268, 250] width 105 height 50
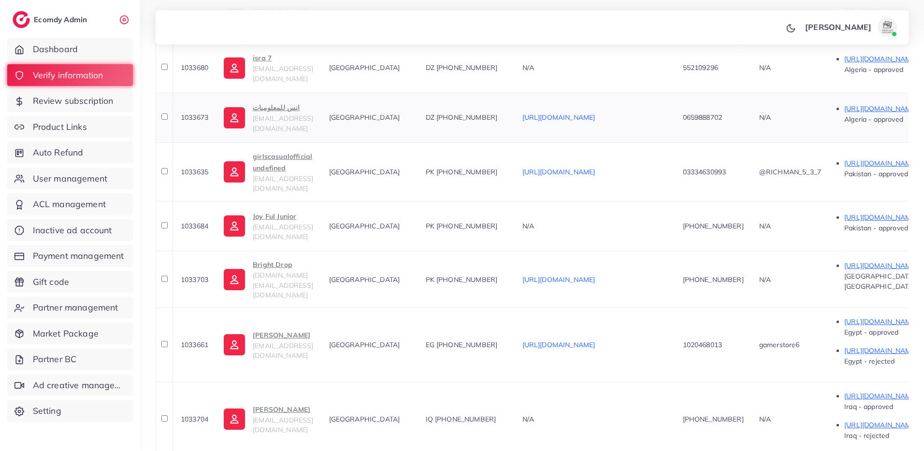
scroll to position [317, 0]
click at [196, 111] on td "1033673" at bounding box center [194, 120] width 43 height 50
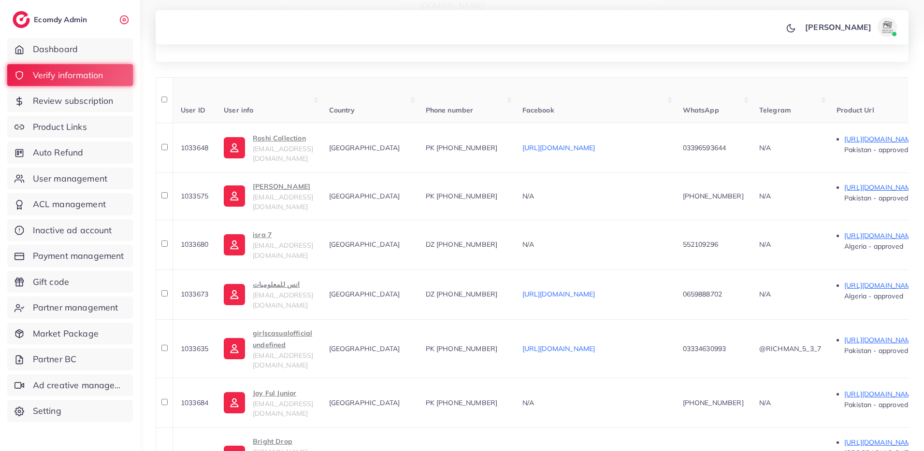
scroll to position [144, 0]
drag, startPoint x: 254, startPoint y: 276, endPoint x: 296, endPoint y: 281, distance: 42.8
click at [296, 281] on td "انس للمعلوميات mohamed21091979@gmail.com" at bounding box center [268, 293] width 105 height 50
drag, startPoint x: 253, startPoint y: 301, endPoint x: 488, endPoint y: 0, distance: 381.6
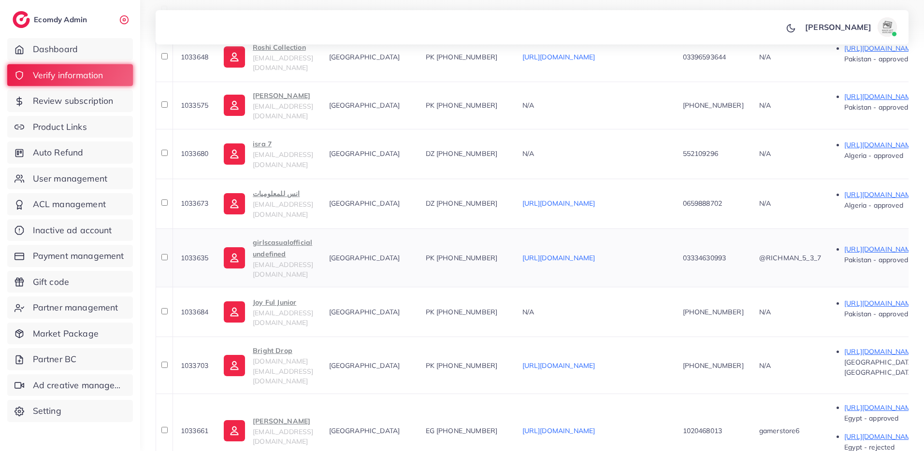
scroll to position [233, 0]
click at [204, 253] on span "1033635" at bounding box center [195, 257] width 28 height 9
drag, startPoint x: 252, startPoint y: 236, endPoint x: 353, endPoint y: 246, distance: 101.0
click at [321, 246] on td "girlscasualofficial undefined girlscasualofficial@gmail.com" at bounding box center [268, 257] width 105 height 59
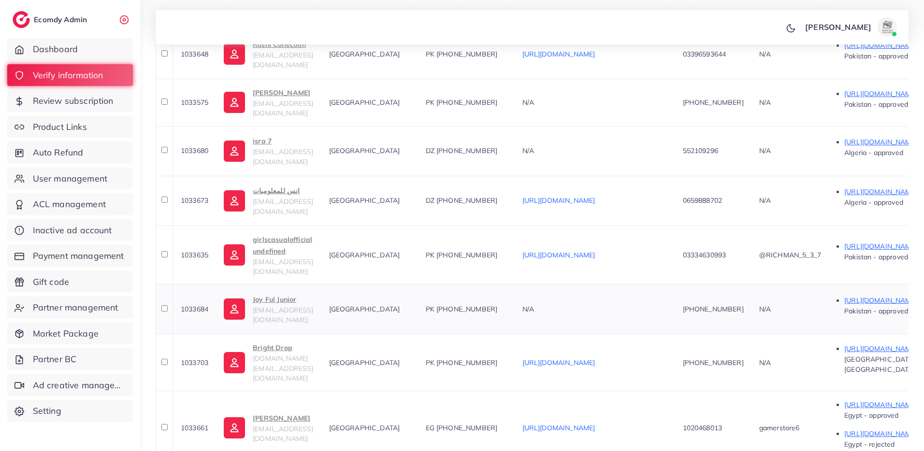
scroll to position [259, 0]
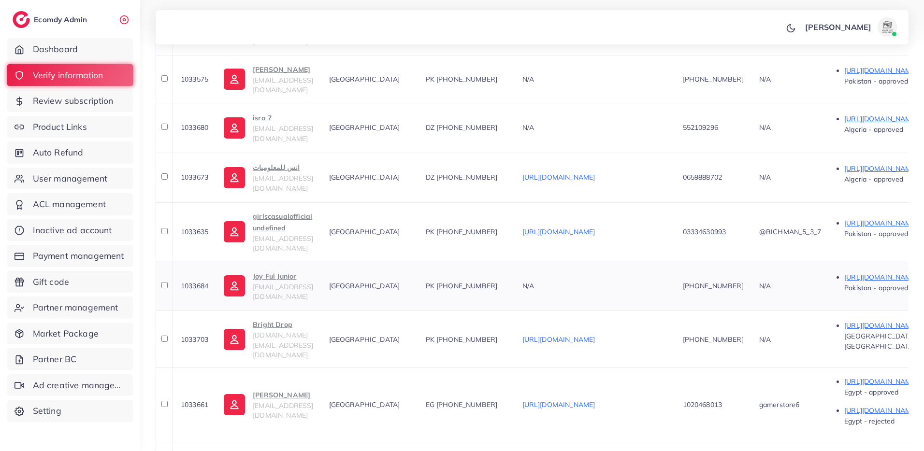
click at [211, 273] on td "1033684" at bounding box center [194, 286] width 43 height 50
click at [206, 282] on span "1033684" at bounding box center [195, 286] width 28 height 9
drag, startPoint x: 254, startPoint y: 262, endPoint x: 299, endPoint y: 271, distance: 45.7
click at [299, 271] on td "Joy Ful Junior joyfuljunior2025@gmail.com" at bounding box center [268, 286] width 105 height 50
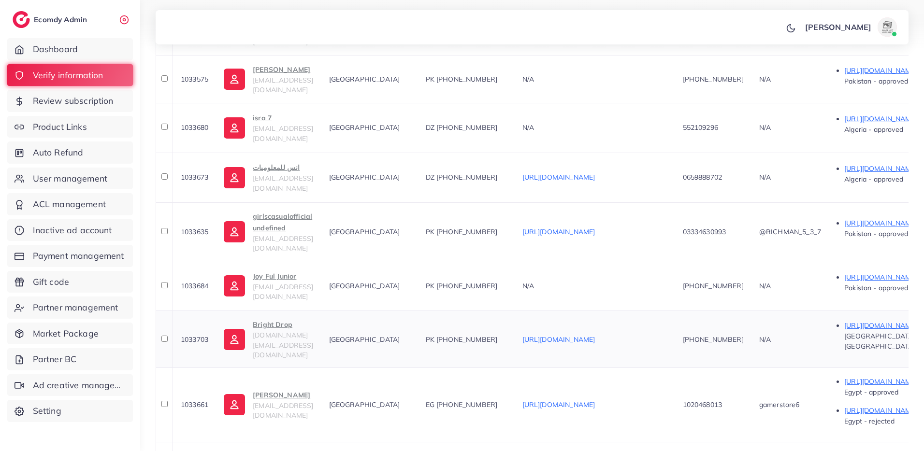
click at [204, 335] on span "1033703" at bounding box center [195, 339] width 28 height 9
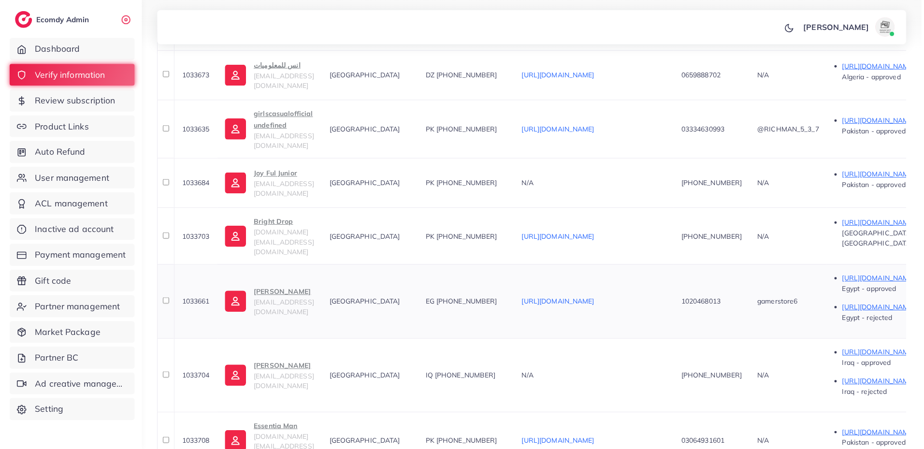
scroll to position [423, 0]
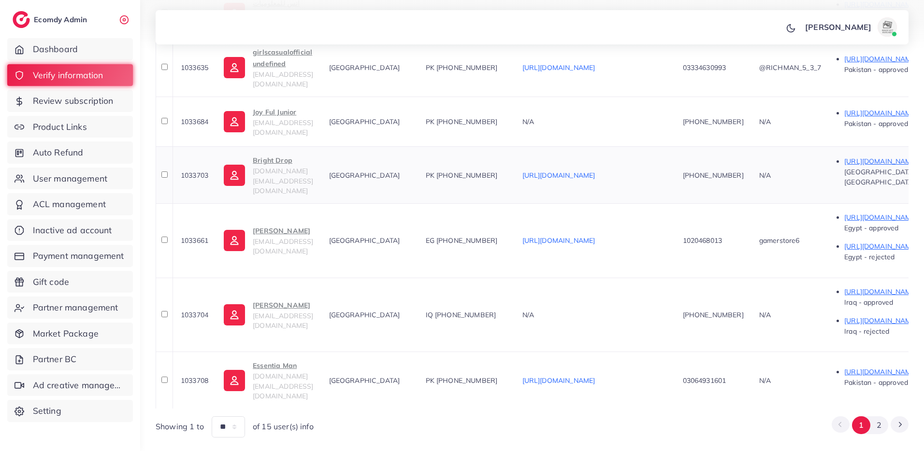
drag, startPoint x: 254, startPoint y: 148, endPoint x: 294, endPoint y: 156, distance: 41.3
click at [294, 156] on td "Bright Drop brightdrop.store@gmail.com" at bounding box center [268, 174] width 105 height 57
click at [185, 236] on span "1033661" at bounding box center [195, 240] width 28 height 9
drag, startPoint x: 257, startPoint y: 211, endPoint x: 331, endPoint y: 215, distance: 74.0
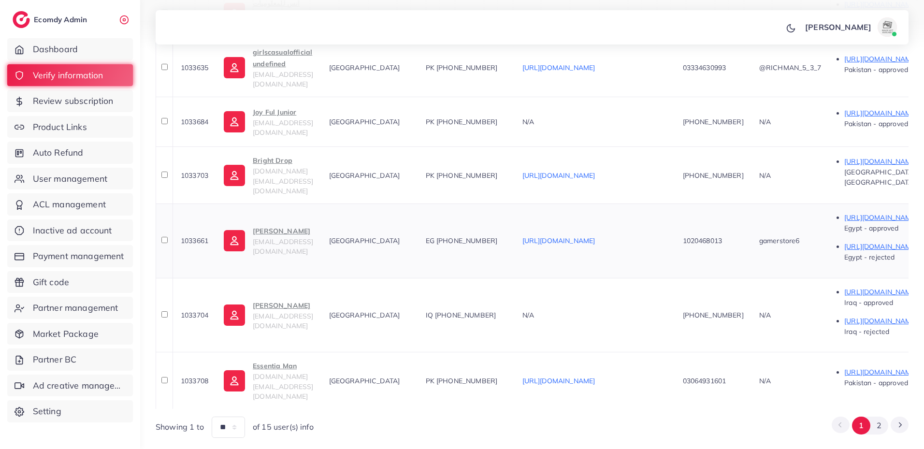
click at [321, 215] on td "ebrahim mohamed 2asdrusia@gmail.com" at bounding box center [268, 240] width 105 height 74
drag, startPoint x: 261, startPoint y: 214, endPoint x: 319, endPoint y: 210, distance: 59.1
click at [318, 214] on td "ebrahim mohamed 2asdrusia@gmail.com" at bounding box center [268, 240] width 105 height 74
click at [196, 311] on span "1033704" at bounding box center [195, 315] width 28 height 9
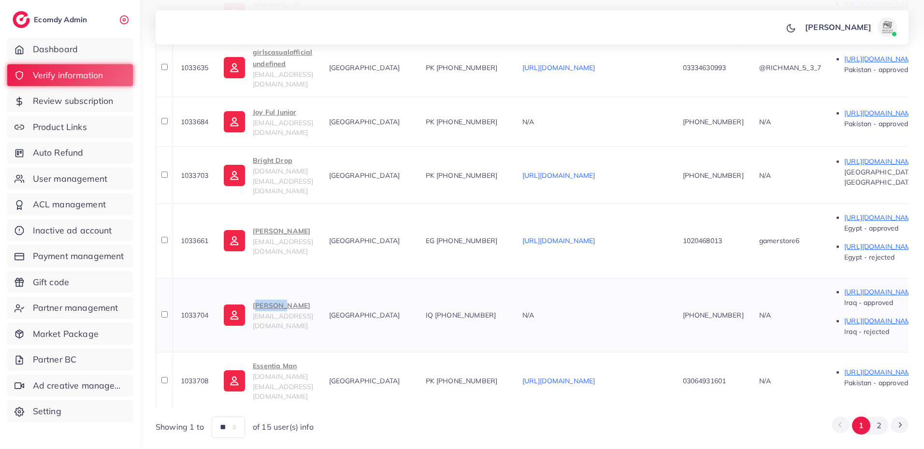
drag, startPoint x: 253, startPoint y: 284, endPoint x: 278, endPoint y: 291, distance: 26.2
click at [277, 292] on td "Ali Sahi sahi.ali.j@gmail.com" at bounding box center [268, 315] width 105 height 74
click at [283, 281] on td "Ali Sahi sahi.ali.j@gmail.com" at bounding box center [268, 315] width 105 height 74
drag, startPoint x: 253, startPoint y: 282, endPoint x: 284, endPoint y: 289, distance: 31.8
click at [284, 289] on td "Ali Sahi sahi.ali.j@gmail.com" at bounding box center [268, 315] width 105 height 74
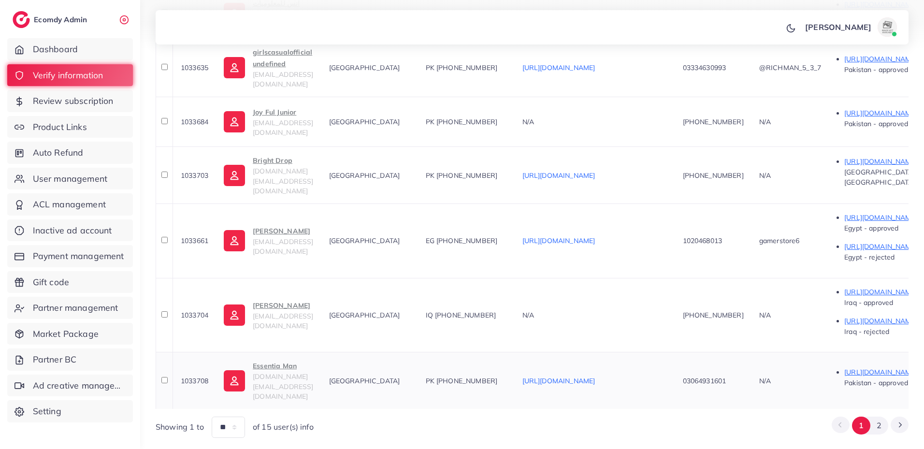
click at [201, 376] on span "1033708" at bounding box center [195, 380] width 28 height 9
drag, startPoint x: 254, startPoint y: 345, endPoint x: 335, endPoint y: 285, distance: 100.9
click at [302, 352] on td "Essentia Man essentiaman.com@gmail.com" at bounding box center [268, 380] width 105 height 57
click at [886, 417] on button "2" at bounding box center [879, 426] width 18 height 18
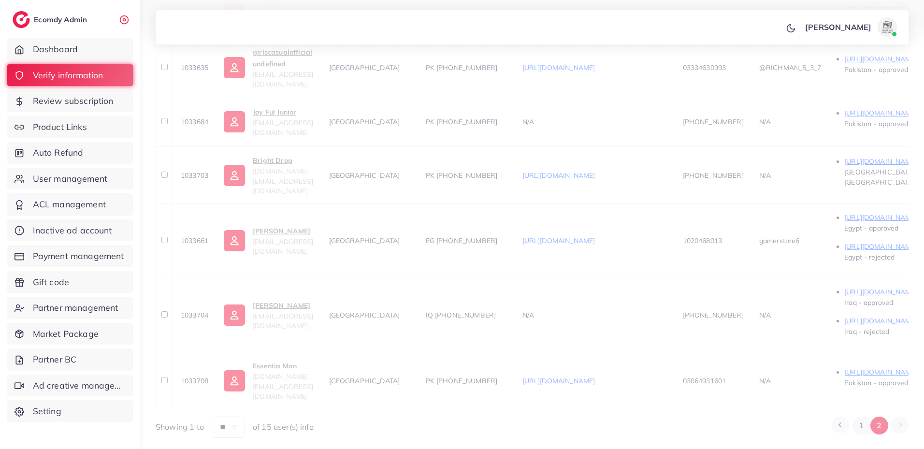
scroll to position [139, 0]
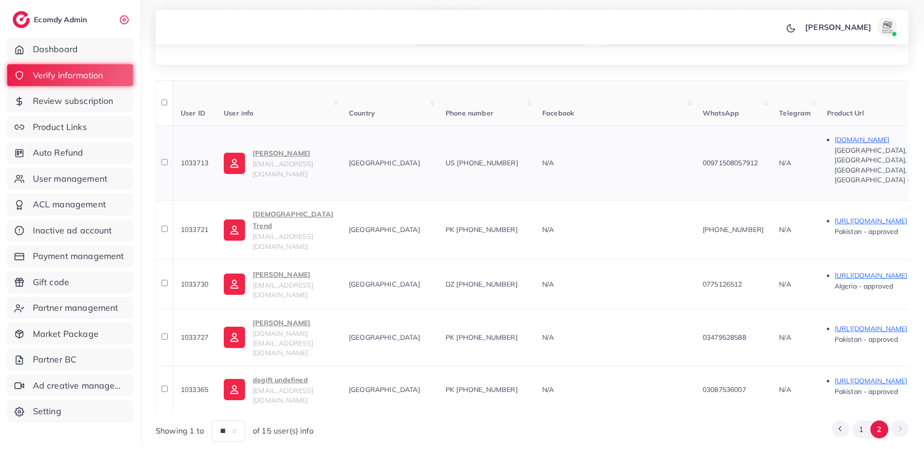
click at [198, 159] on span "1033713" at bounding box center [195, 163] width 28 height 9
drag, startPoint x: 254, startPoint y: 143, endPoint x: 299, endPoint y: 147, distance: 45.1
click at [299, 147] on td "emad ahmad aabulaila117@gmail.com" at bounding box center [278, 163] width 125 height 74
click at [193, 225] on span "1033721" at bounding box center [195, 229] width 28 height 9
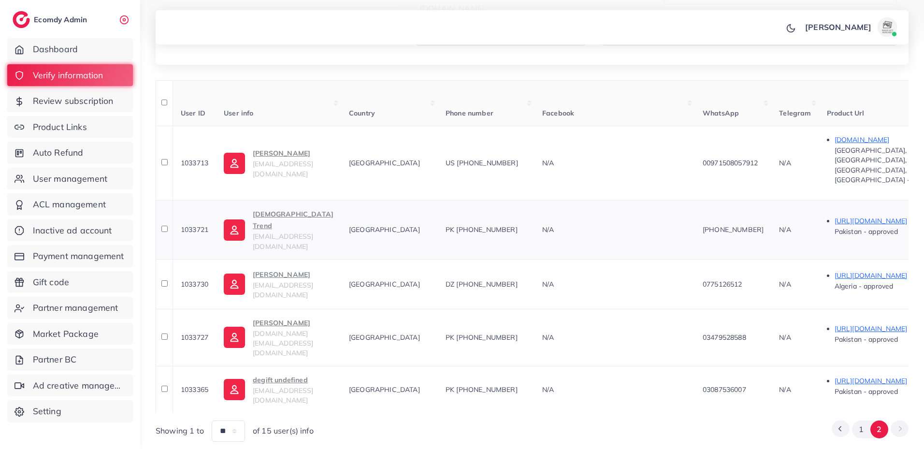
click at [193, 225] on span "1033721" at bounding box center [195, 229] width 28 height 9
drag, startPoint x: 253, startPoint y: 192, endPoint x: 289, endPoint y: 201, distance: 36.3
click at [289, 201] on td "Zen Trend arsalangabol6@gmail.com" at bounding box center [278, 229] width 125 height 59
click at [193, 280] on span "1033730" at bounding box center [195, 284] width 28 height 9
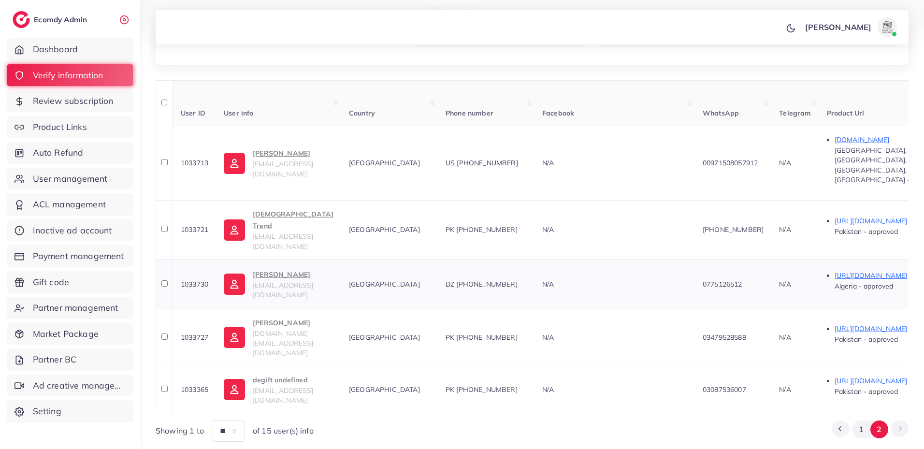
drag, startPoint x: 251, startPoint y: 241, endPoint x: 308, endPoint y: 244, distance: 57.1
click at [308, 259] on td "Yacine Labane yacinelabane.141982@gmail.com" at bounding box center [278, 284] width 125 height 50
click at [205, 333] on span "1033727" at bounding box center [195, 337] width 28 height 9
drag, startPoint x: 259, startPoint y: 295, endPoint x: 309, endPoint y: 296, distance: 50.8
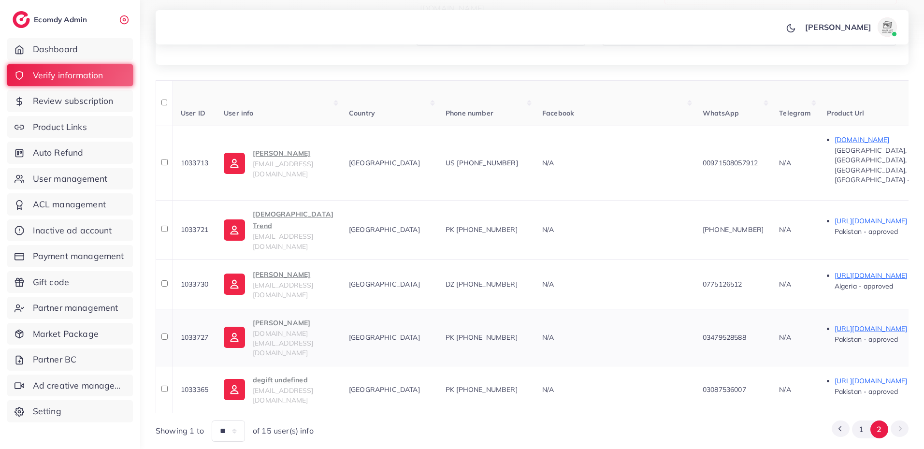
click at [309, 309] on td "Abdullah Saeed primestorepk.com@gmail.com" at bounding box center [278, 337] width 125 height 57
click at [198, 385] on span "1033365" at bounding box center [195, 389] width 28 height 9
click at [204, 385] on span "1033365" at bounding box center [195, 389] width 28 height 9
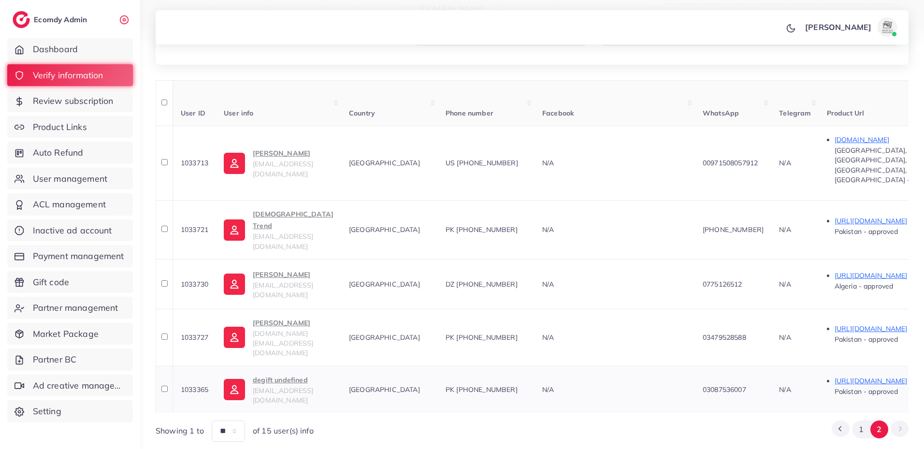
click at [205, 385] on span "1033365" at bounding box center [195, 389] width 28 height 9
click at [305, 366] on td "degift undefined degift130@gmail.com" at bounding box center [278, 389] width 125 height 47
drag, startPoint x: 257, startPoint y: 341, endPoint x: 321, endPoint y: 345, distance: 63.9
click at [321, 366] on td "degift undefined degift130@gmail.com" at bounding box center [278, 389] width 125 height 47
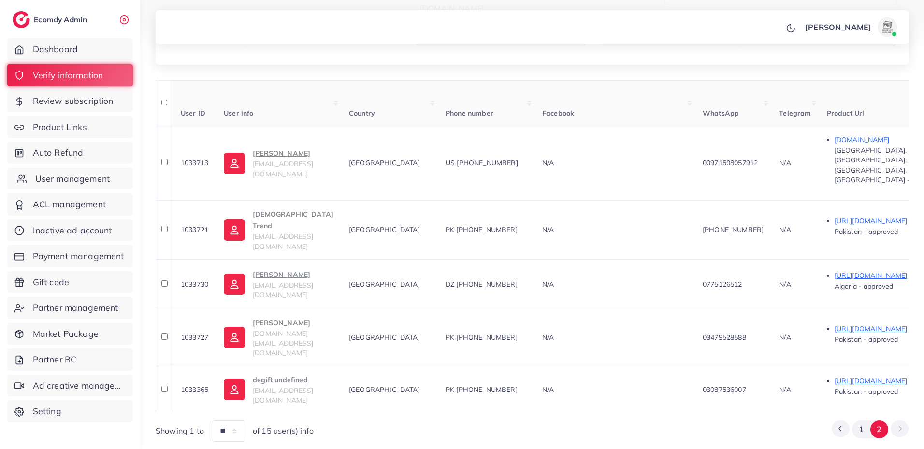
click at [78, 174] on span "User management" at bounding box center [72, 179] width 74 height 13
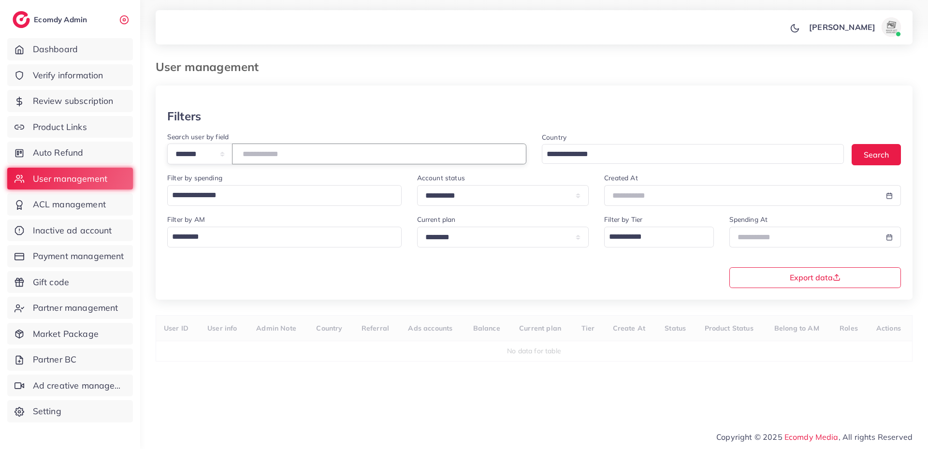
click at [295, 144] on input "number" at bounding box center [379, 154] width 294 height 21
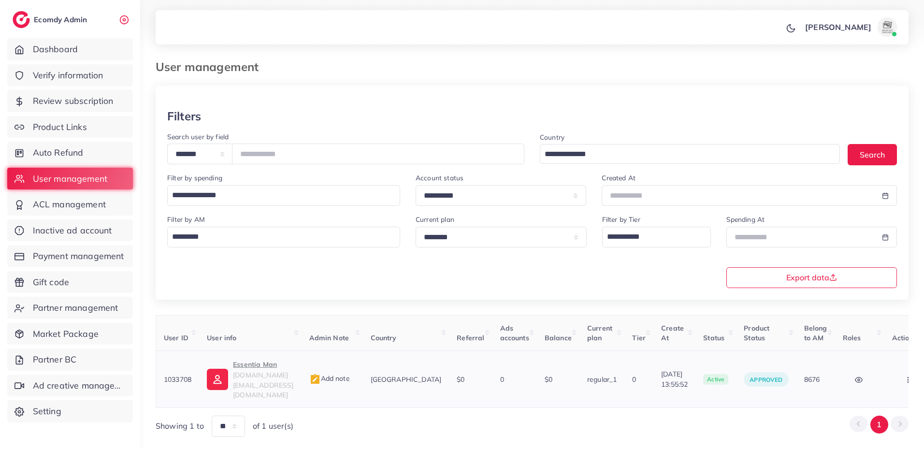
click at [257, 361] on p "Essentia Man" at bounding box center [263, 365] width 60 height 12
click at [289, 151] on input "*******" at bounding box center [378, 154] width 292 height 21
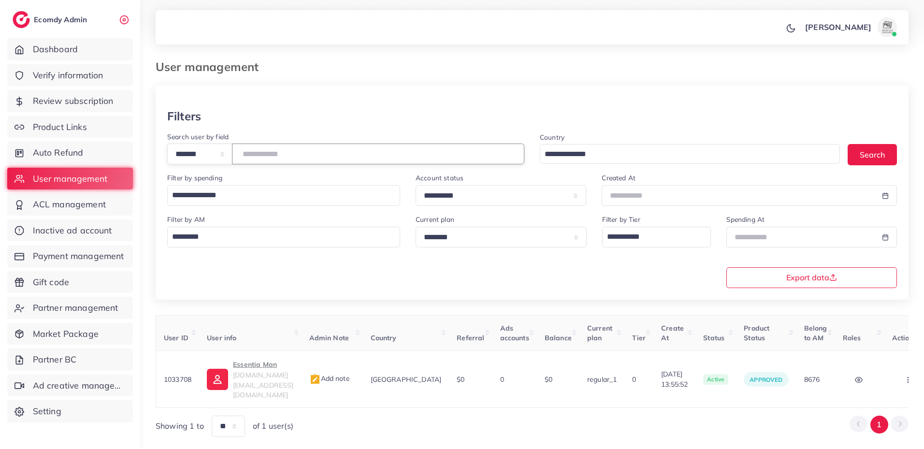
type input "*******"
click at [204, 154] on select "**********" at bounding box center [199, 154] width 65 height 21
select select "*****"
click at [167, 144] on select "**********" at bounding box center [199, 154] width 65 height 21
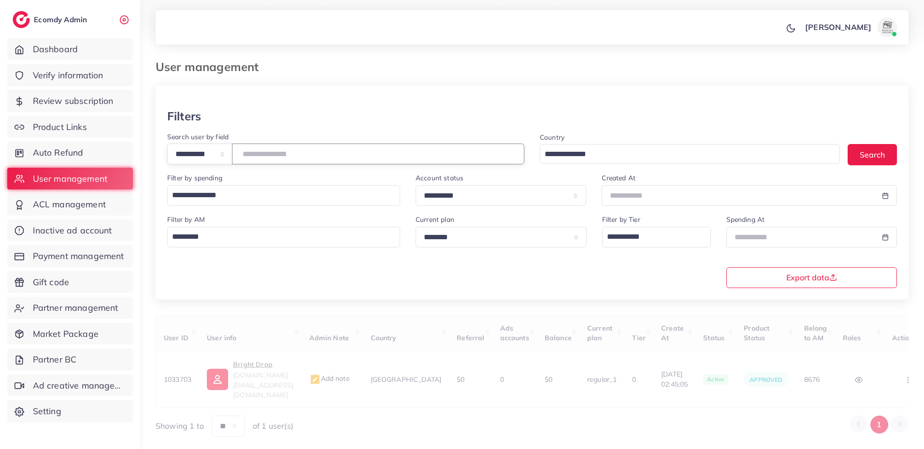
click at [275, 147] on input "text" at bounding box center [378, 154] width 292 height 21
paste input "**********"
type input "**********"
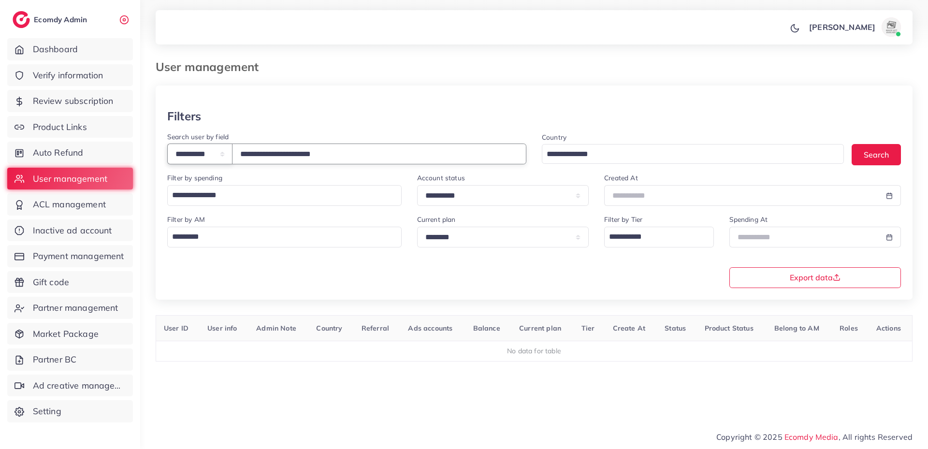
click at [212, 150] on select "**********" at bounding box center [199, 154] width 65 height 21
select select "**********"
click at [167, 144] on select "**********" at bounding box center [199, 154] width 65 height 21
click at [266, 155] on input "**********" at bounding box center [379, 154] width 294 height 21
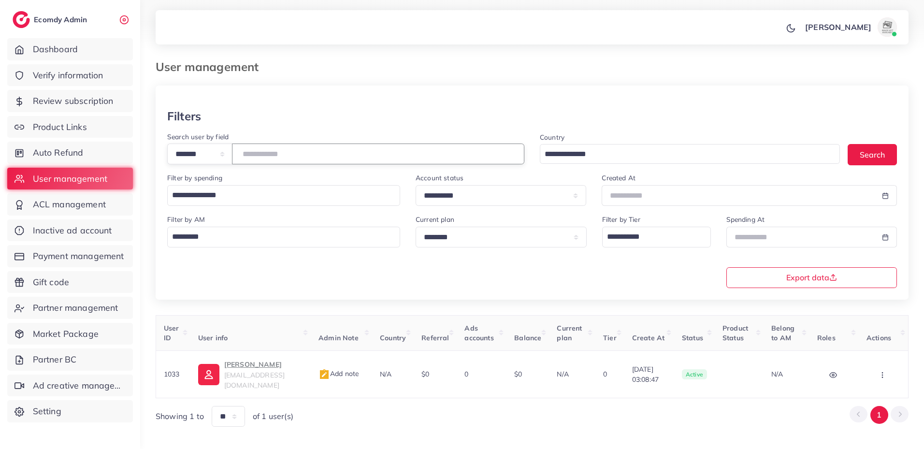
type input "*******"
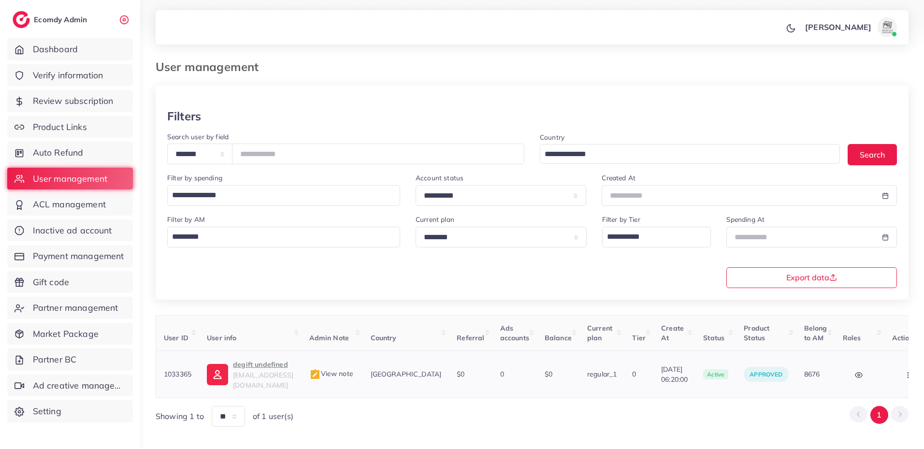
click at [284, 366] on p "degift undefined" at bounding box center [263, 365] width 60 height 12
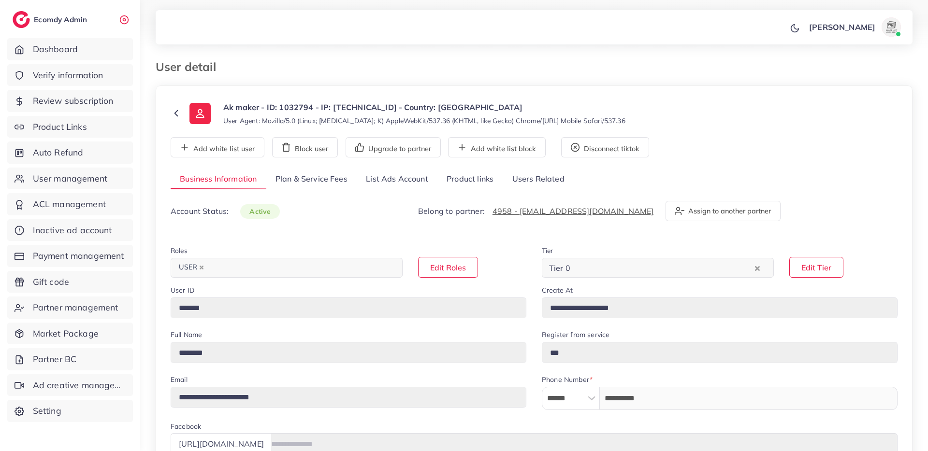
select select "********"
click at [385, 176] on link "List Ads Account" at bounding box center [397, 179] width 81 height 21
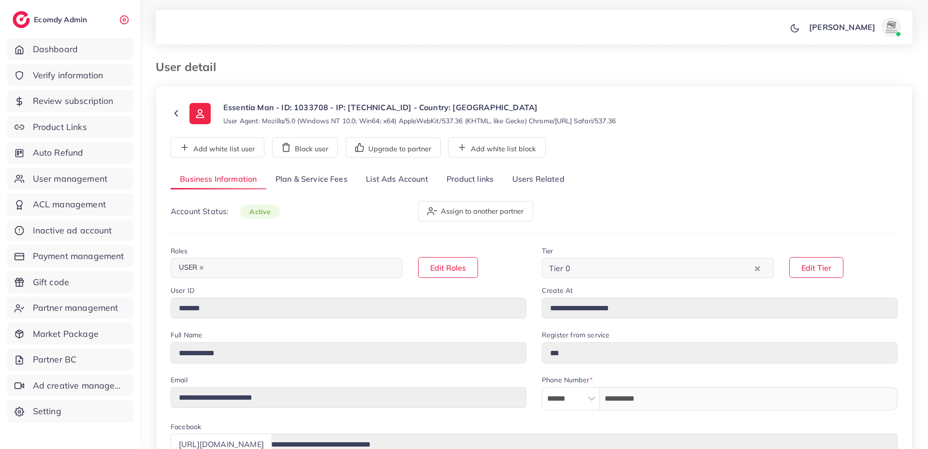
select select "********"
click at [497, 214] on button "Assign to another partner" at bounding box center [475, 211] width 115 height 20
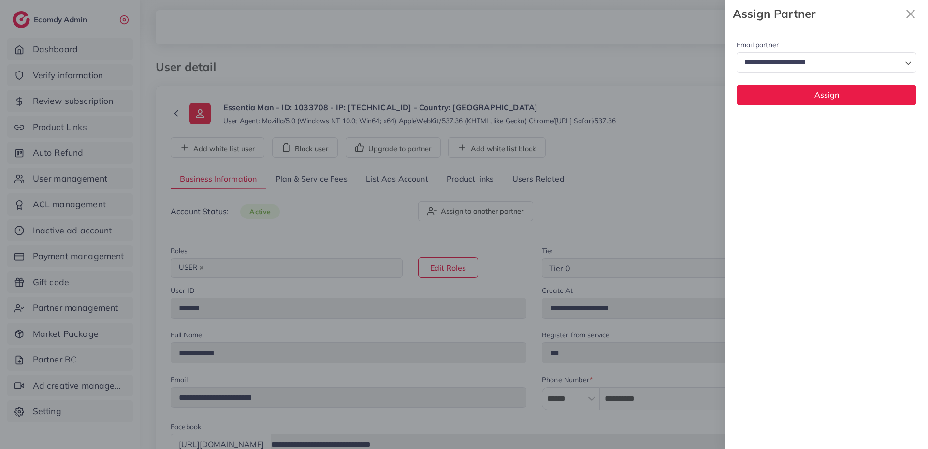
click at [779, 59] on input "Search for option" at bounding box center [821, 62] width 160 height 15
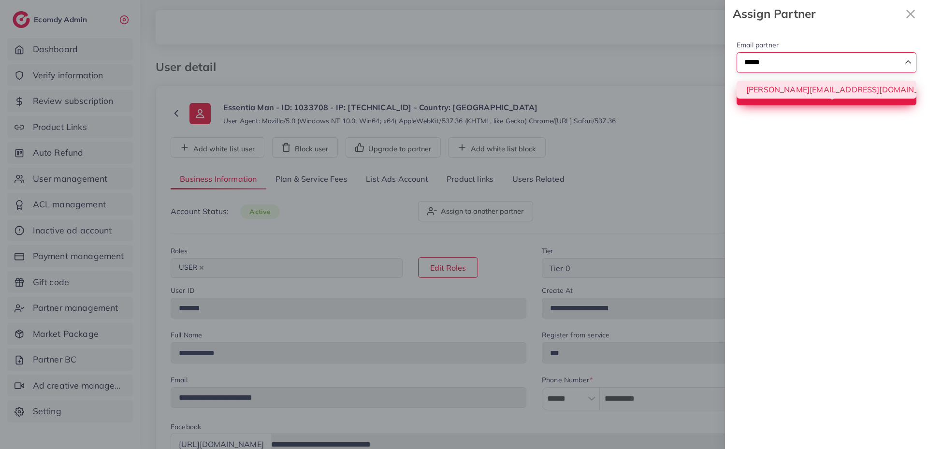
type input "*****"
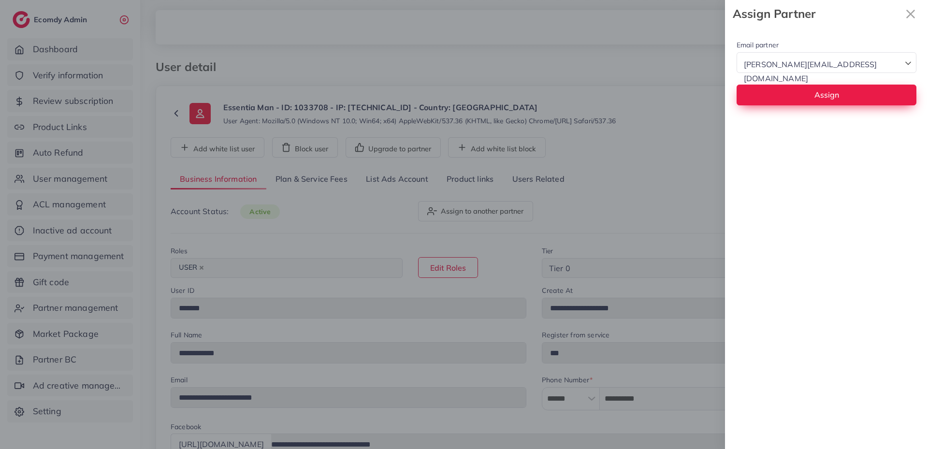
click at [808, 87] on form "Email partner [PERSON_NAME][EMAIL_ADDRESS][DOMAIN_NAME] Loading... [PERSON_NAME…" at bounding box center [827, 72] width 180 height 66
click at [808, 91] on button "Assign" at bounding box center [827, 95] width 180 height 21
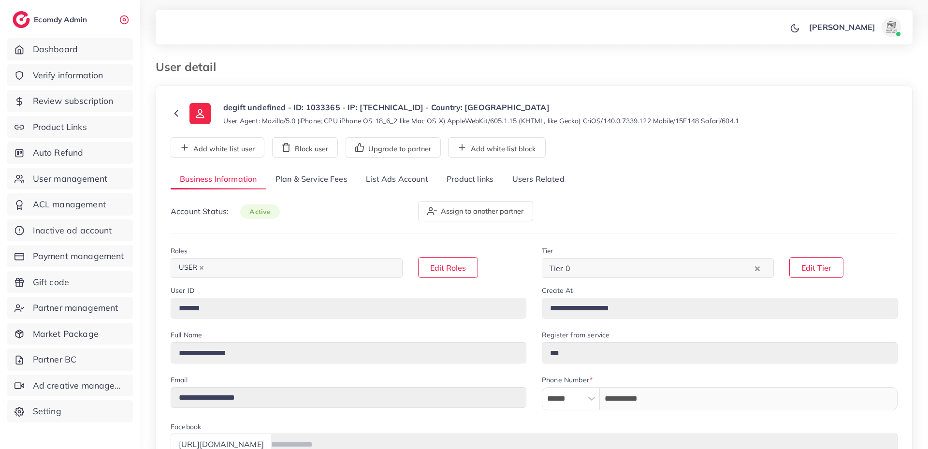
select select "********"
click at [411, 179] on link "List Ads Account" at bounding box center [397, 179] width 81 height 21
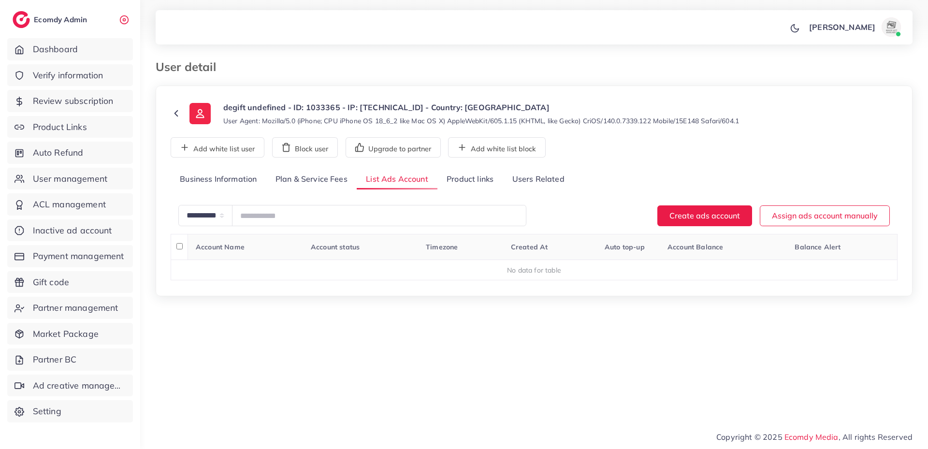
click at [339, 184] on link "Plan & Service Fees" at bounding box center [311, 179] width 90 height 21
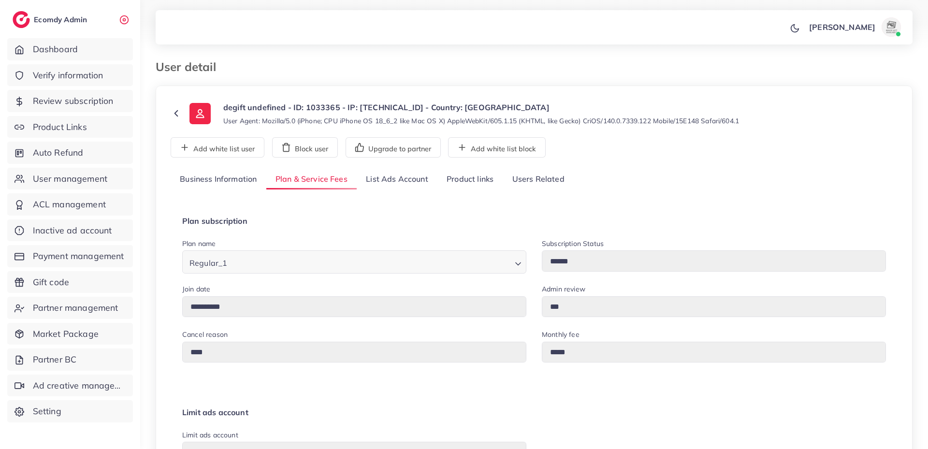
click at [451, 182] on link "Product links" at bounding box center [469, 179] width 65 height 21
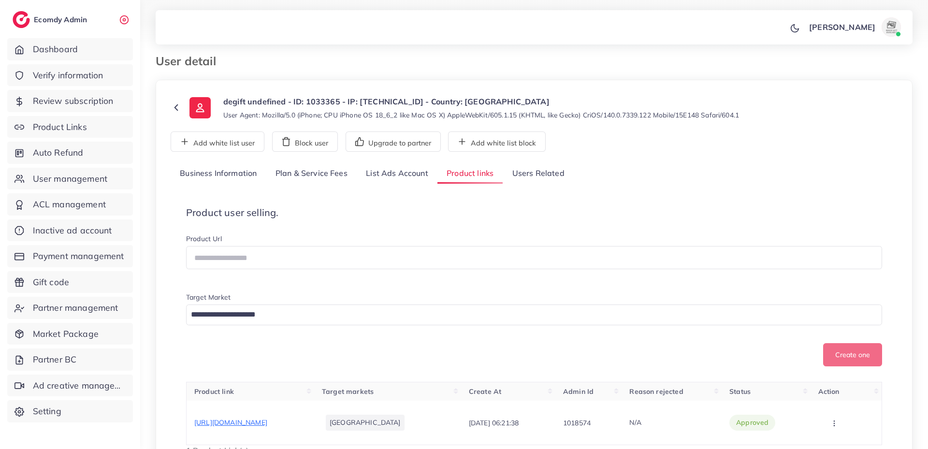
scroll to position [14, 0]
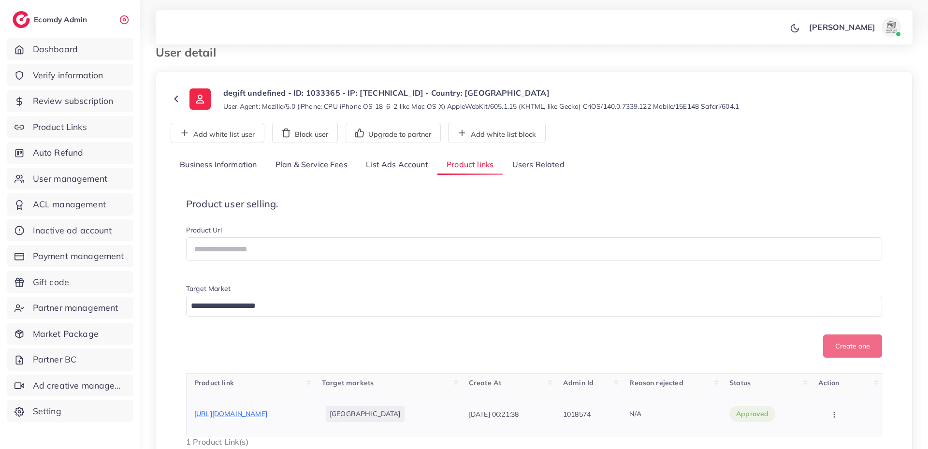
click at [267, 411] on span "https://dailymaart.store/products/embroidered-chiffon-3-piece-unstitched-suit-e…" at bounding box center [230, 413] width 73 height 9
click at [384, 174] on link "List Ads Account" at bounding box center [397, 165] width 81 height 21
